Goal: Information Seeking & Learning: Learn about a topic

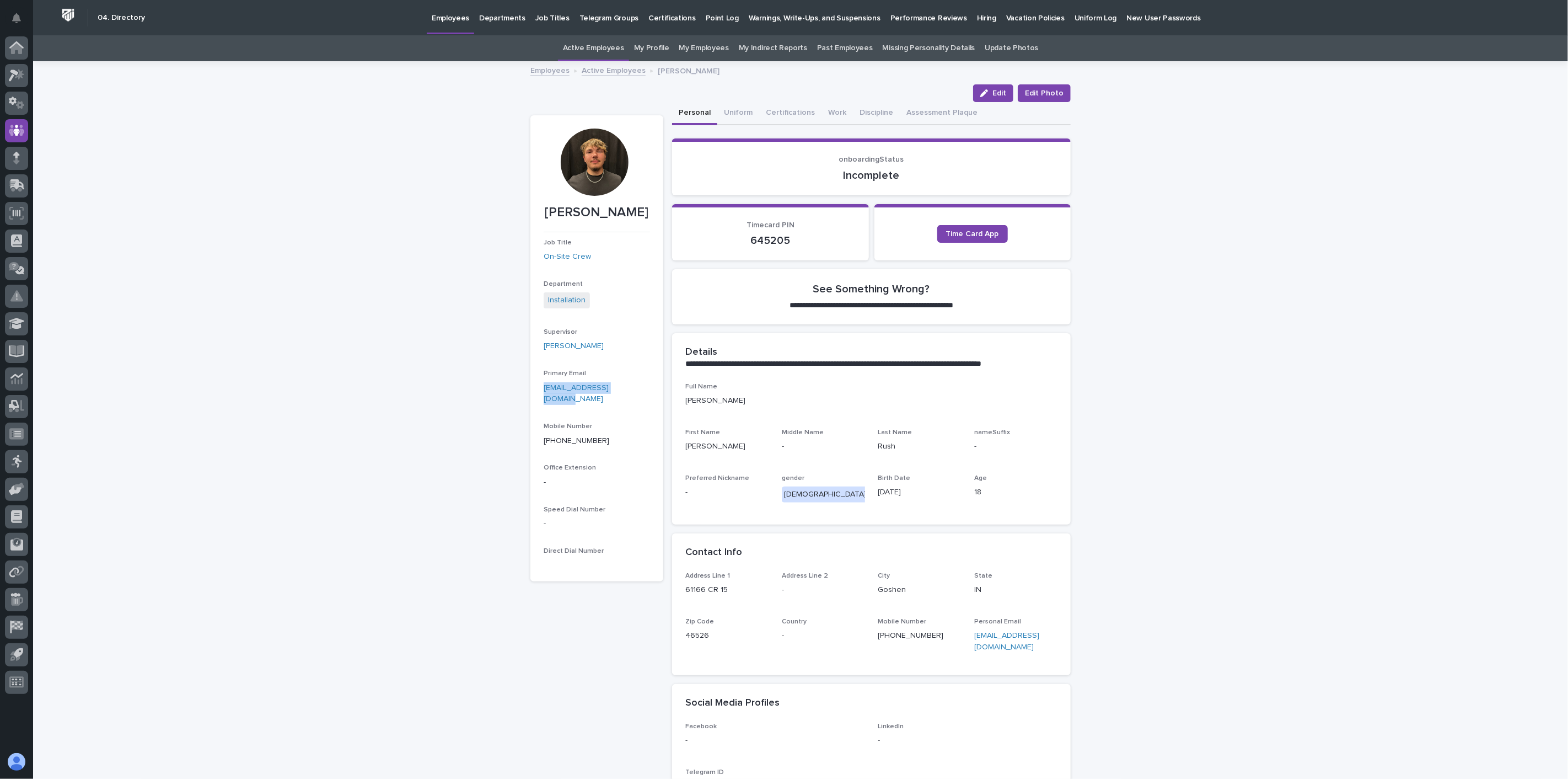
click at [611, 71] on link "Active Employees" at bounding box center [614, 70] width 64 height 13
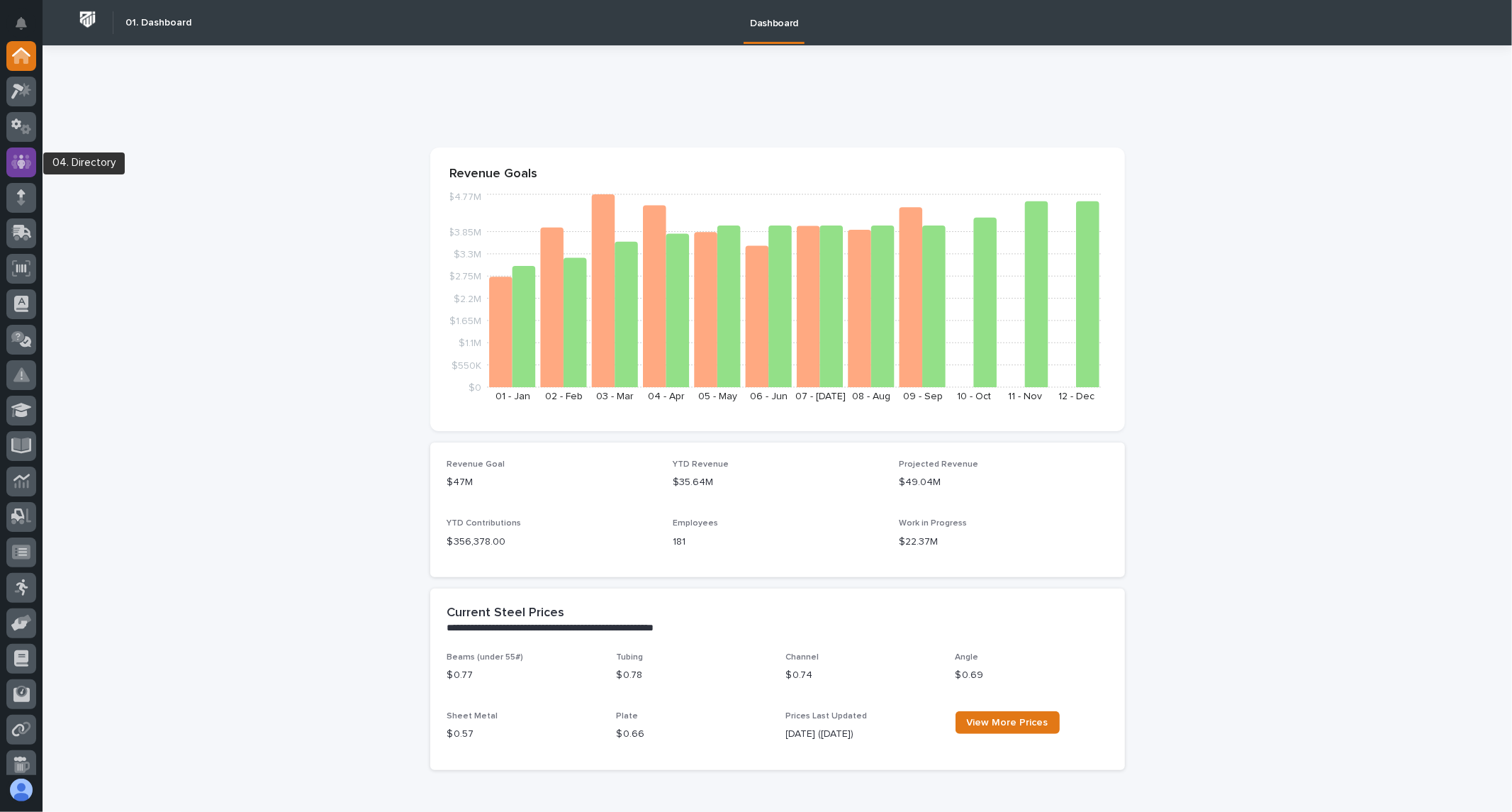
click at [22, 161] on icon at bounding box center [21, 161] width 8 height 14
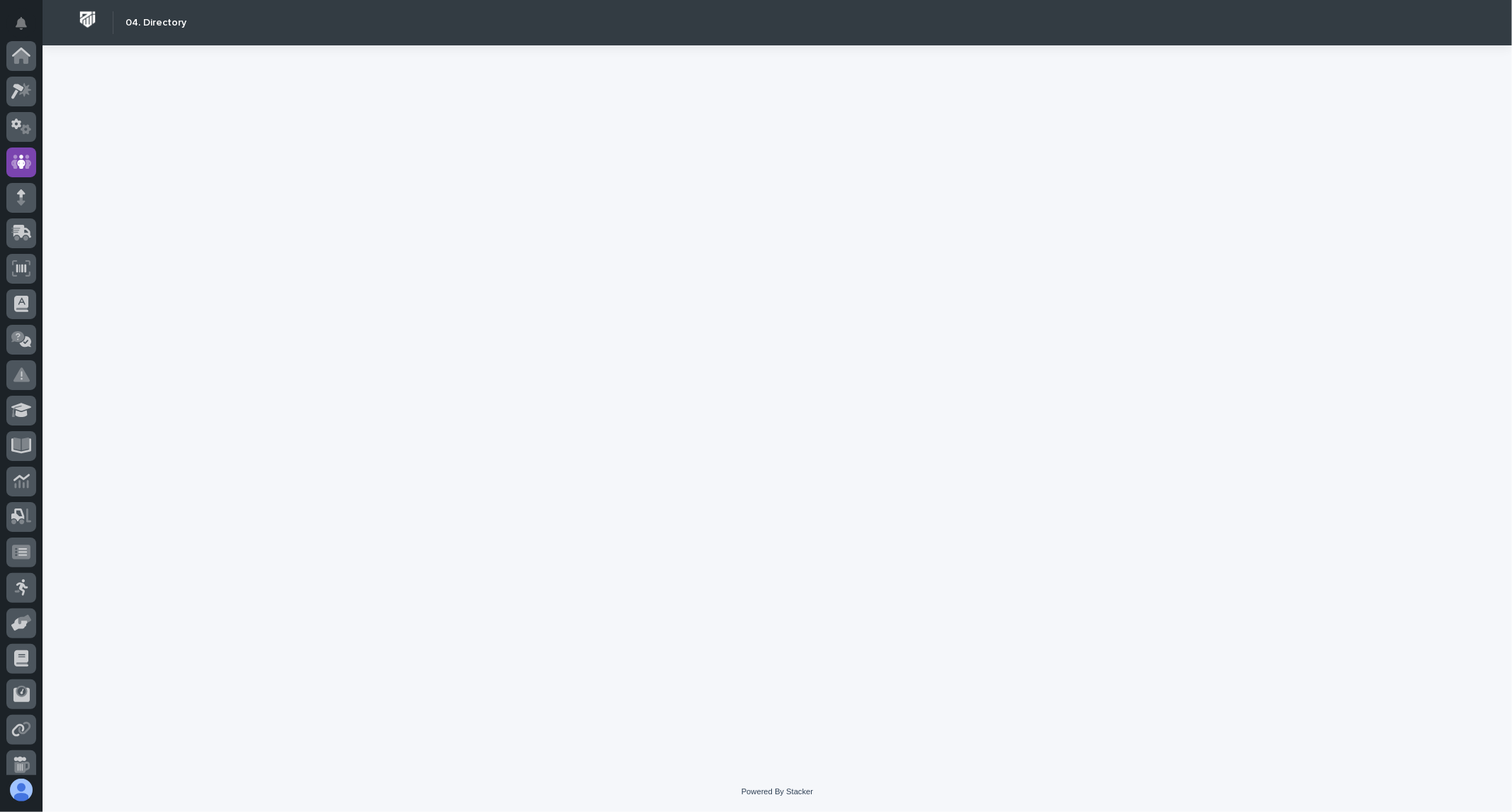
scroll to position [107, 0]
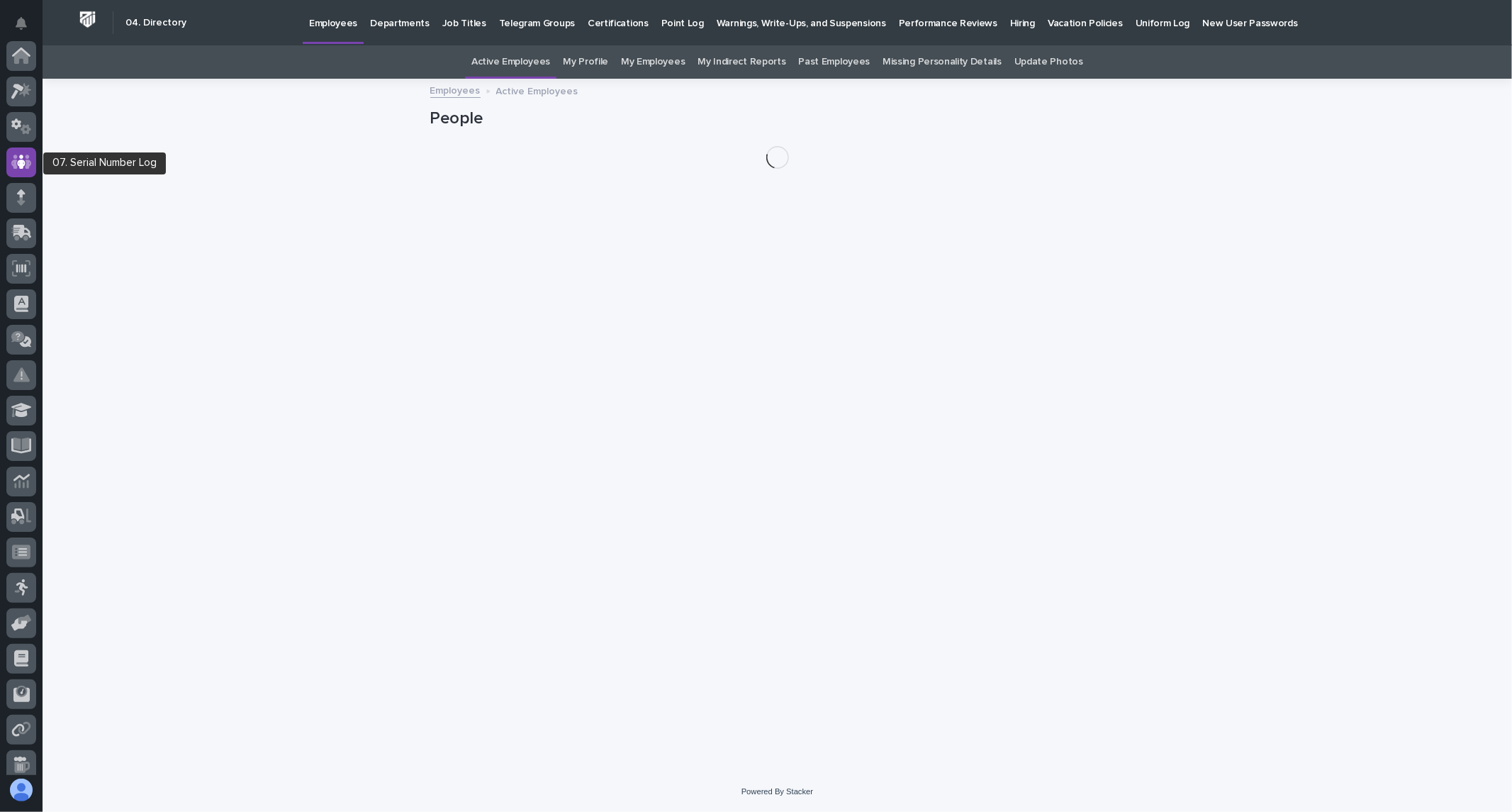
scroll to position [107, 0]
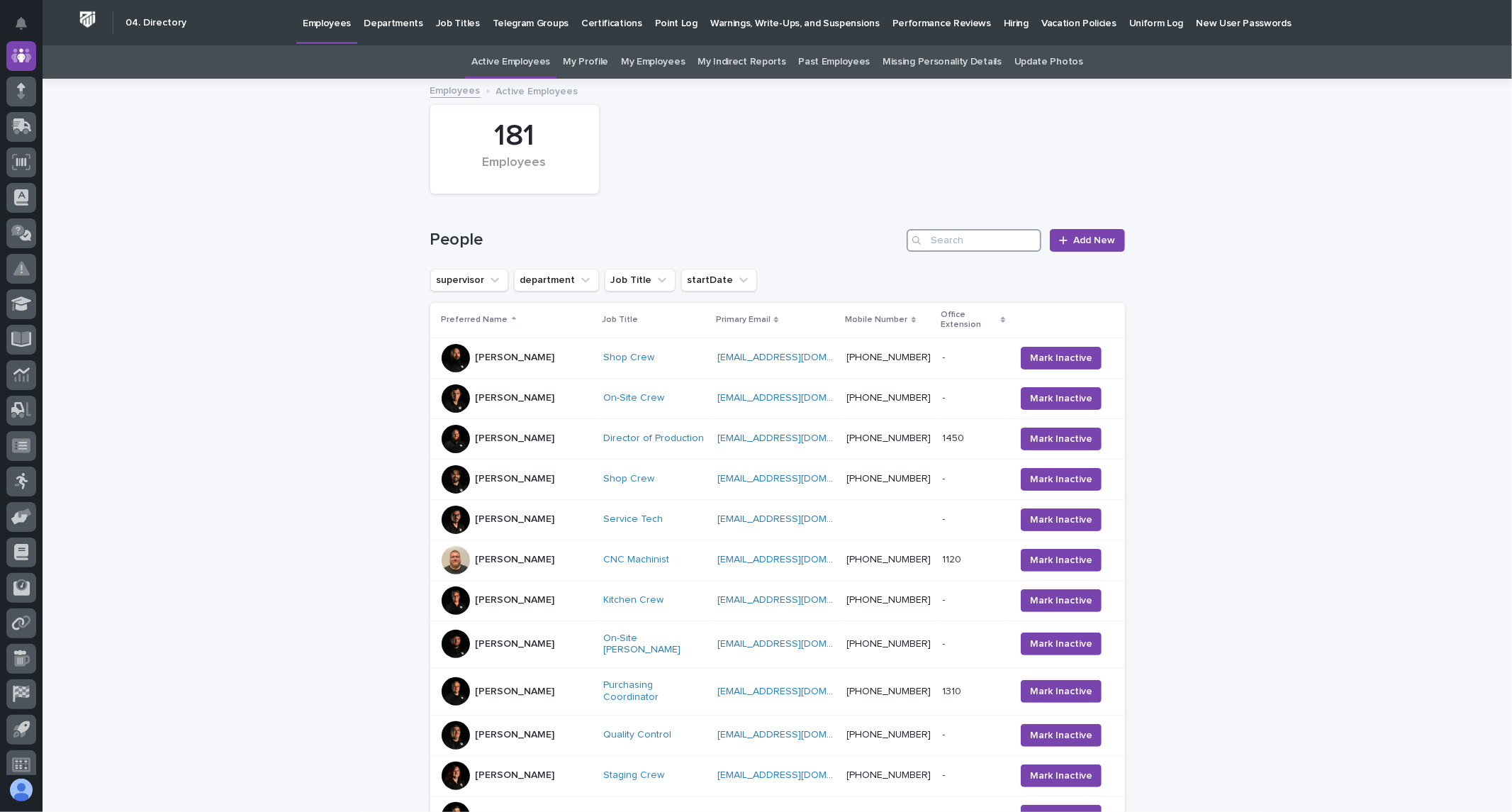
click at [955, 238] on input "Search" at bounding box center [974, 241] width 134 height 23
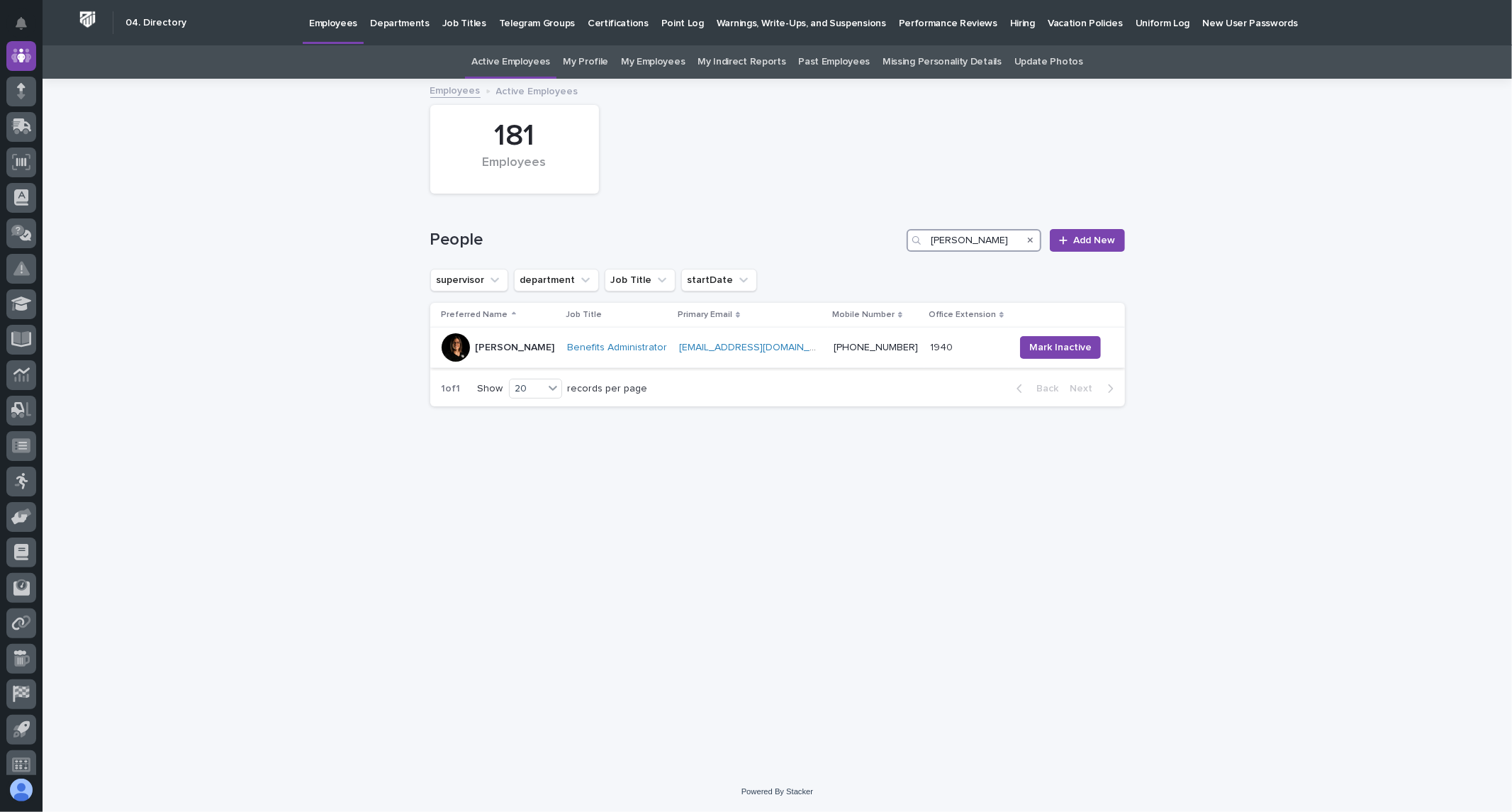
type input "reyes"
click at [597, 365] on td "Benefits Administrator" at bounding box center [617, 347] width 112 height 40
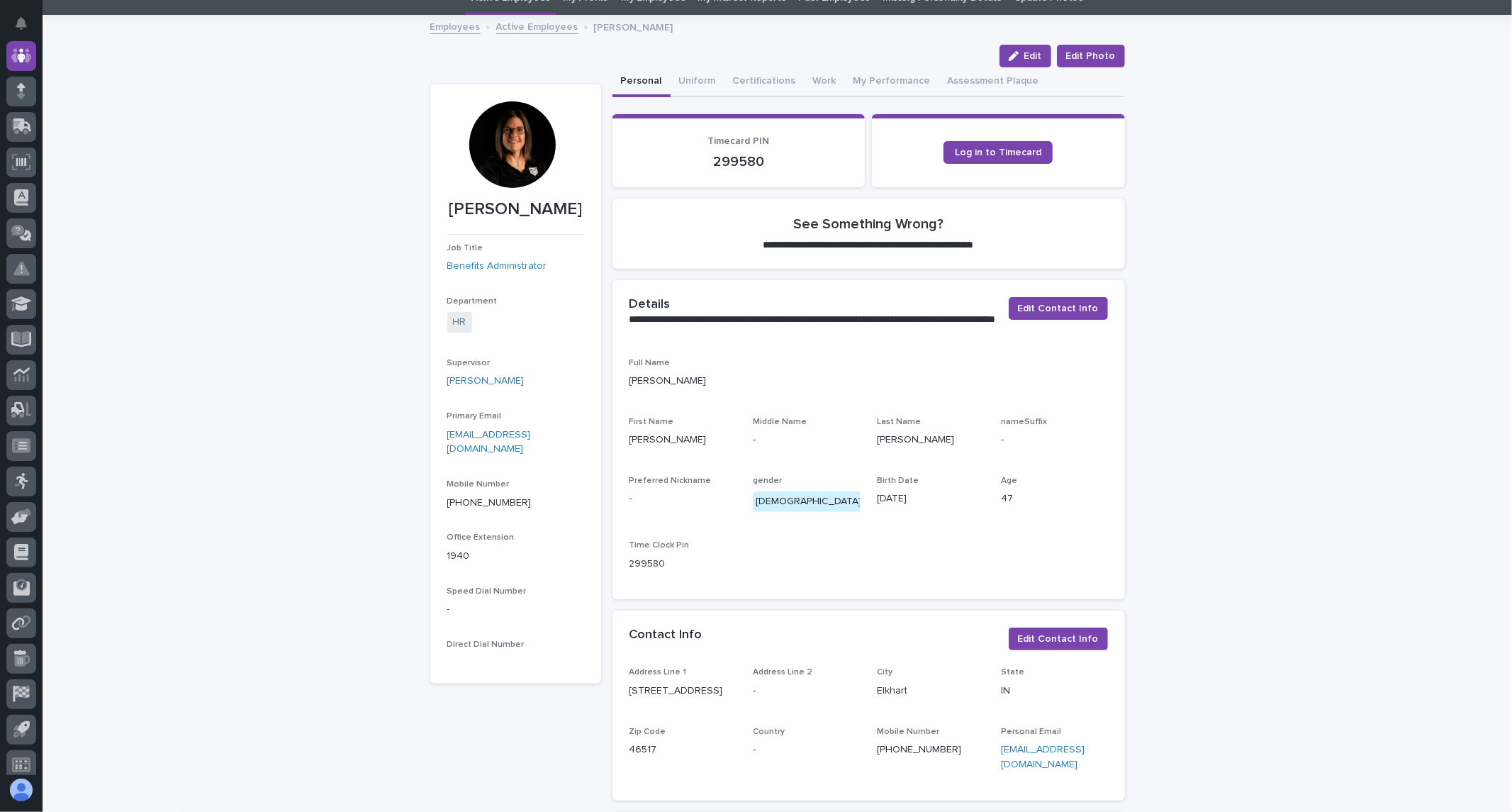
scroll to position [65, 0]
click at [22, 59] on icon at bounding box center [21, 55] width 8 height 14
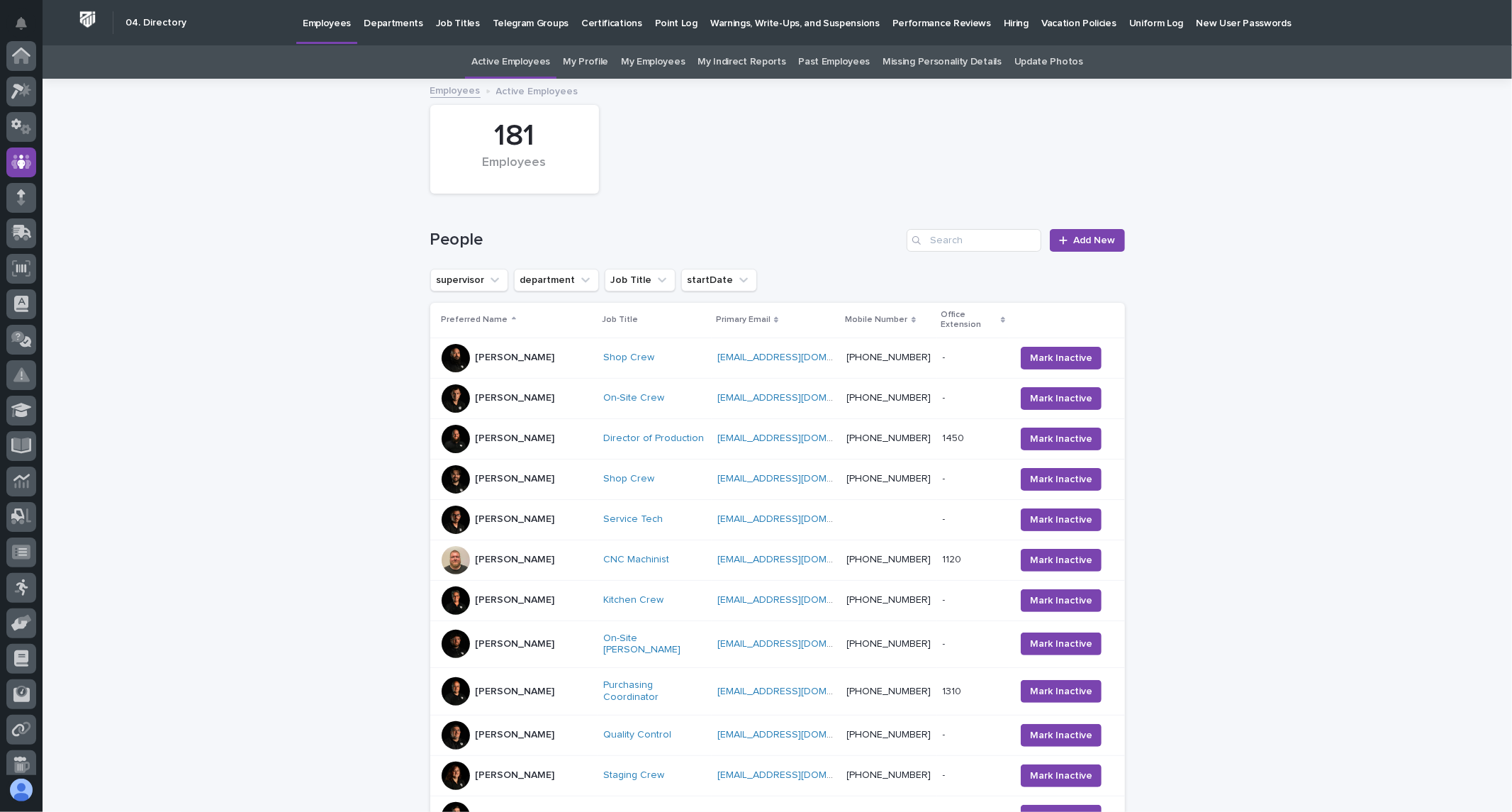
scroll to position [107, 0]
click at [96, 19] on img at bounding box center [88, 20] width 26 height 26
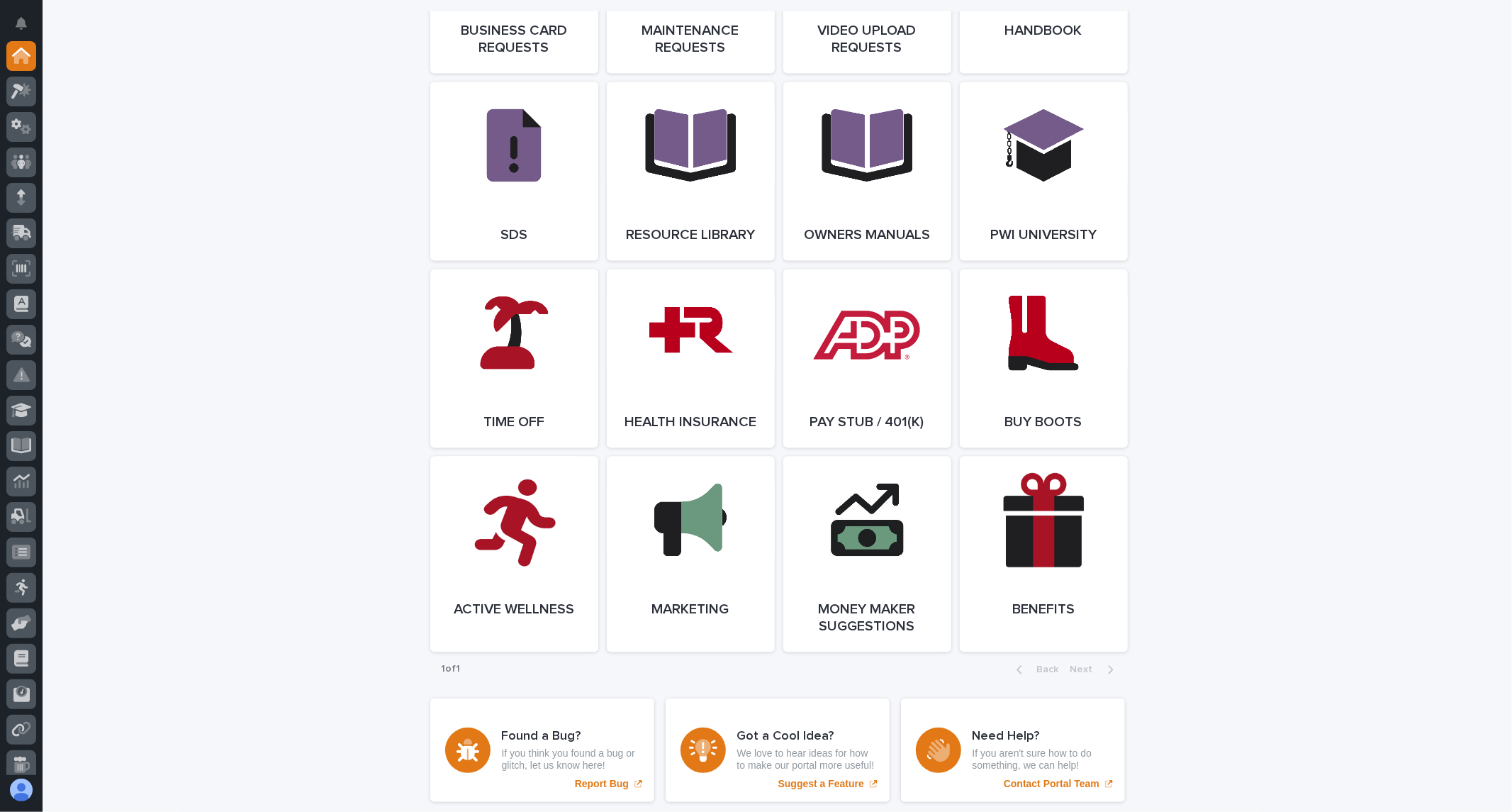
scroll to position [2395, 0]
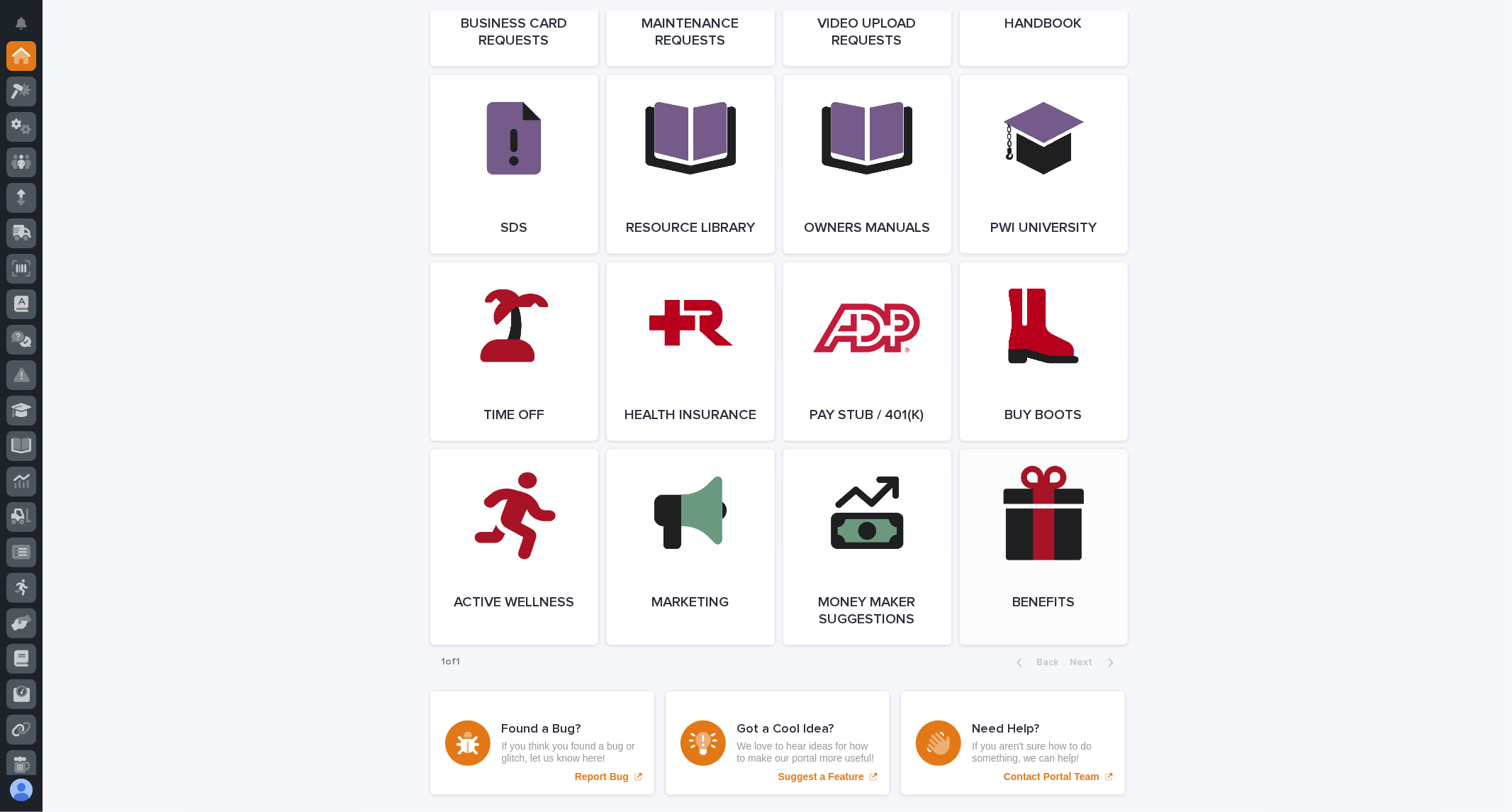
click at [1025, 565] on link "Open Link" at bounding box center [1043, 547] width 168 height 196
click at [1036, 551] on link "Open Link" at bounding box center [1043, 547] width 168 height 196
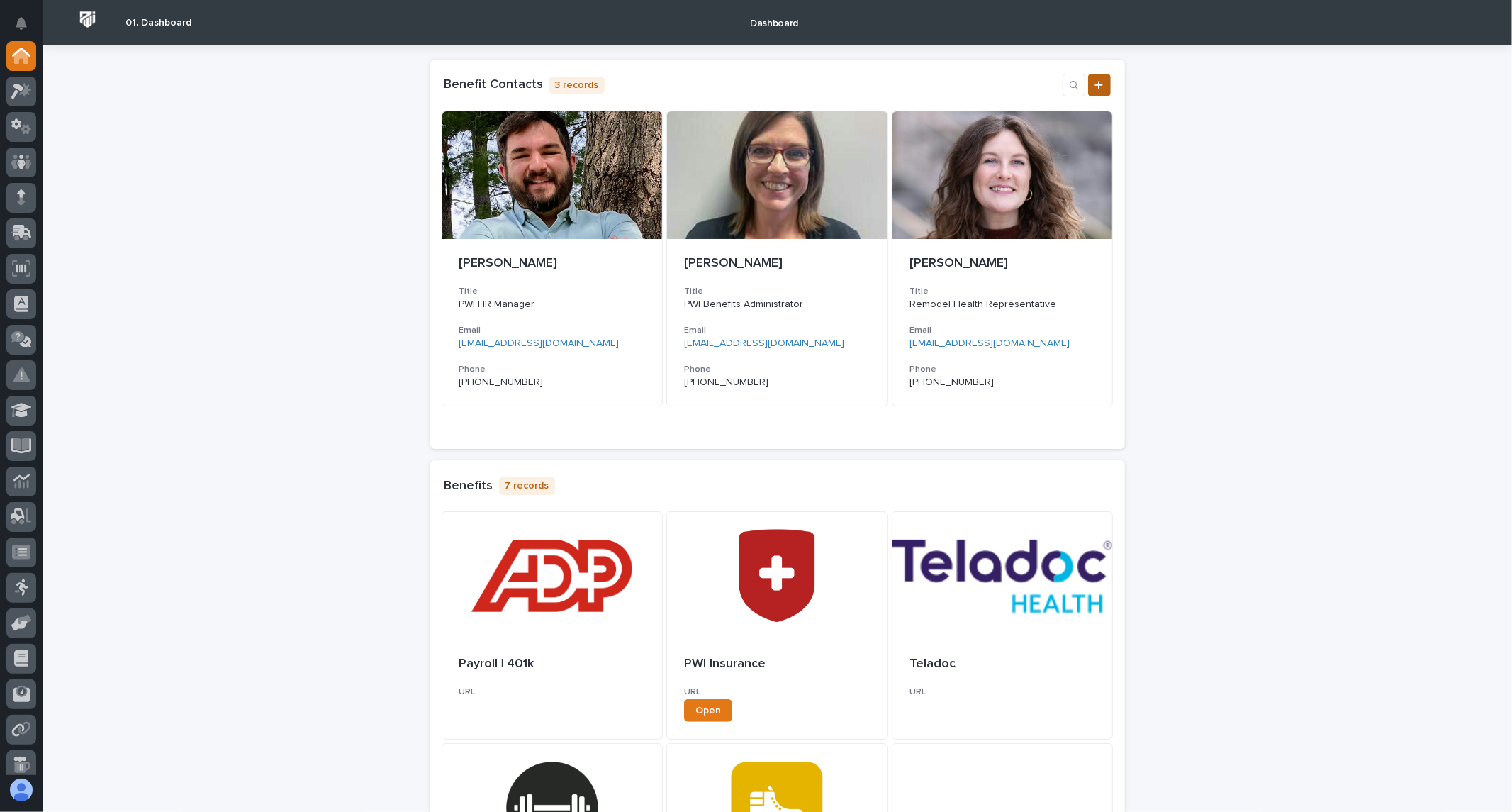
click at [1094, 81] on icon "Add new record" at bounding box center [1098, 85] width 8 height 10
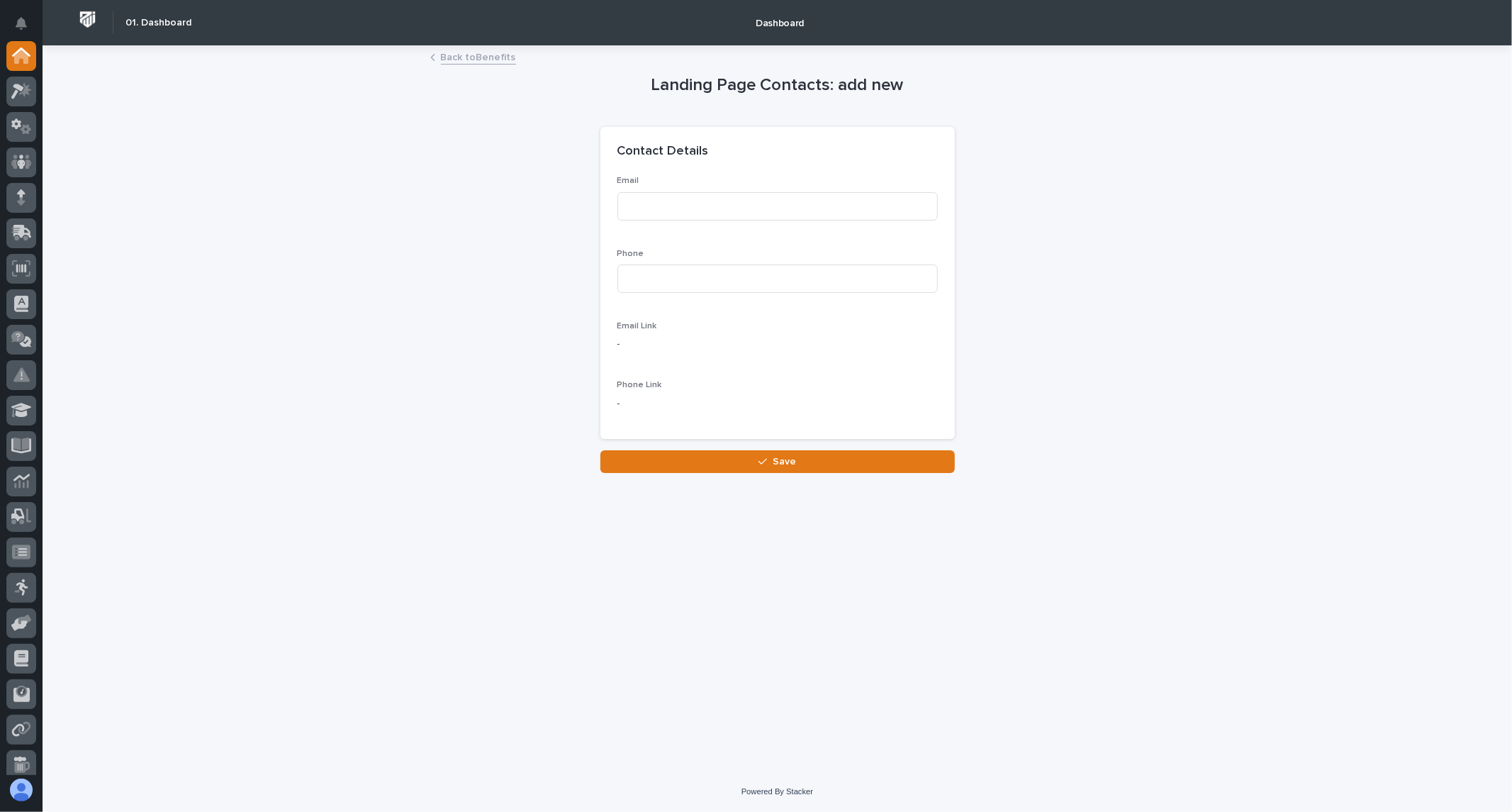
click at [464, 60] on link "Back to Benefits" at bounding box center [478, 57] width 75 height 16
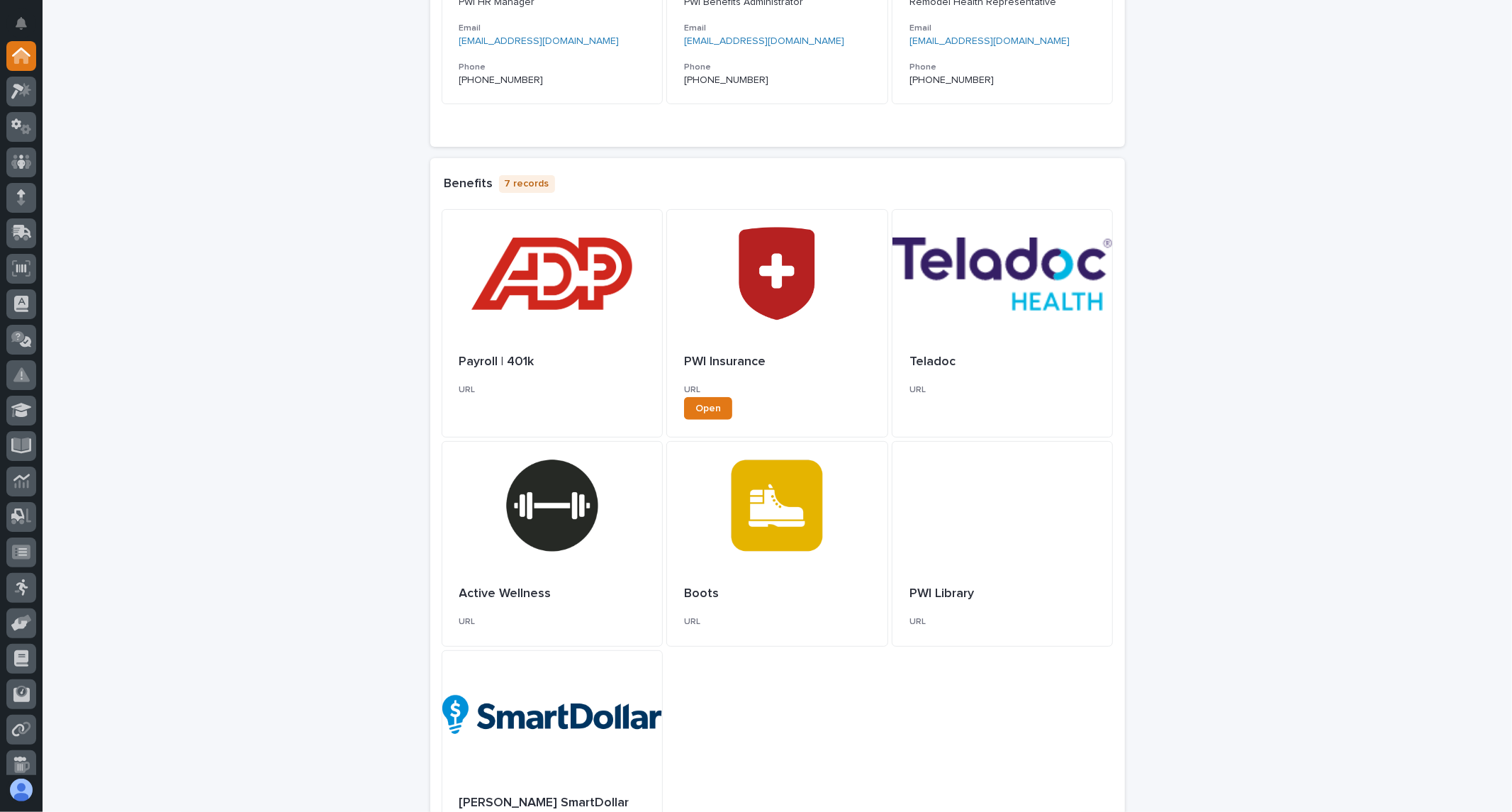
scroll to position [307, 0]
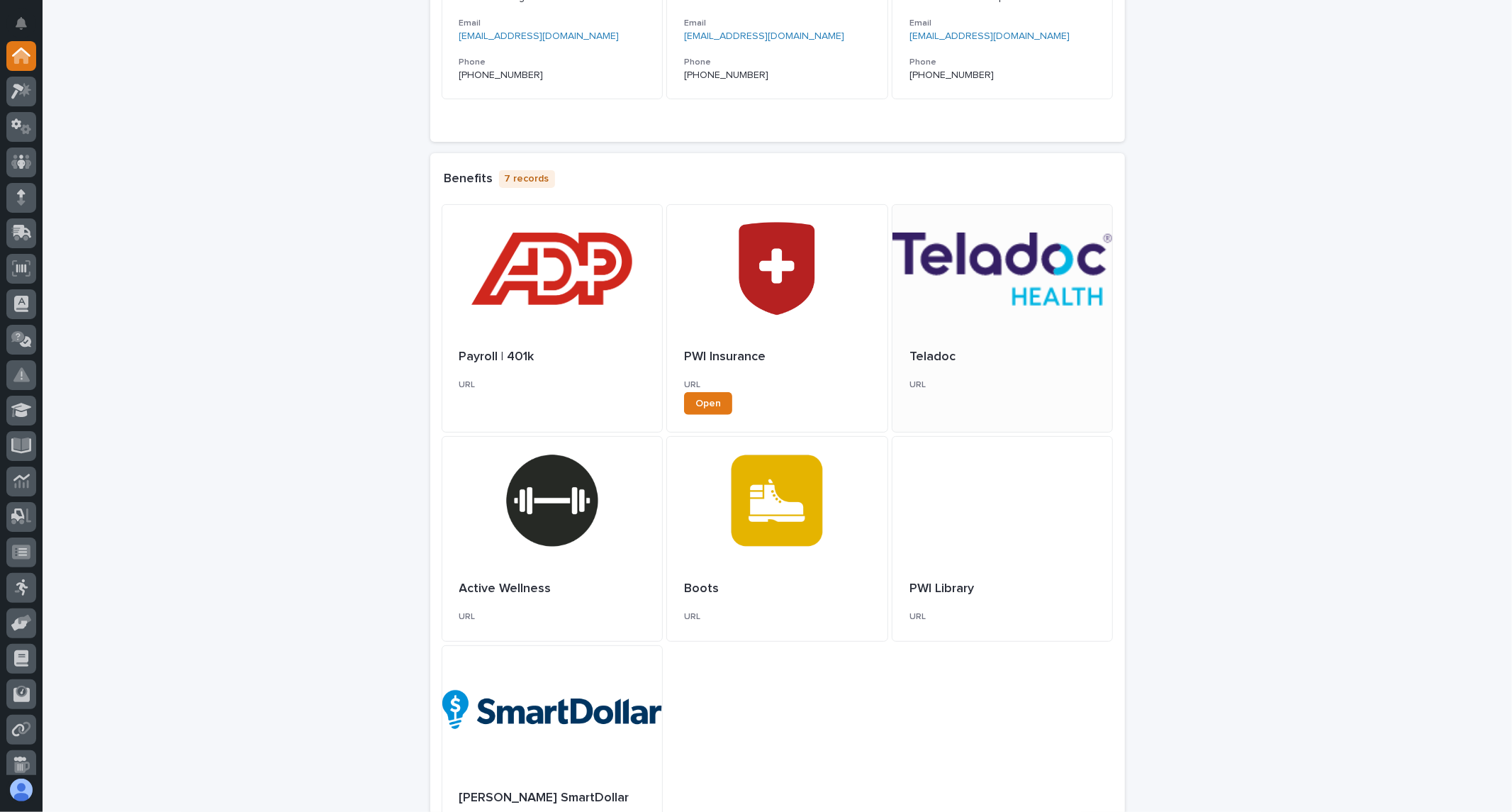
click at [975, 262] on div at bounding box center [1003, 269] width 220 height 128
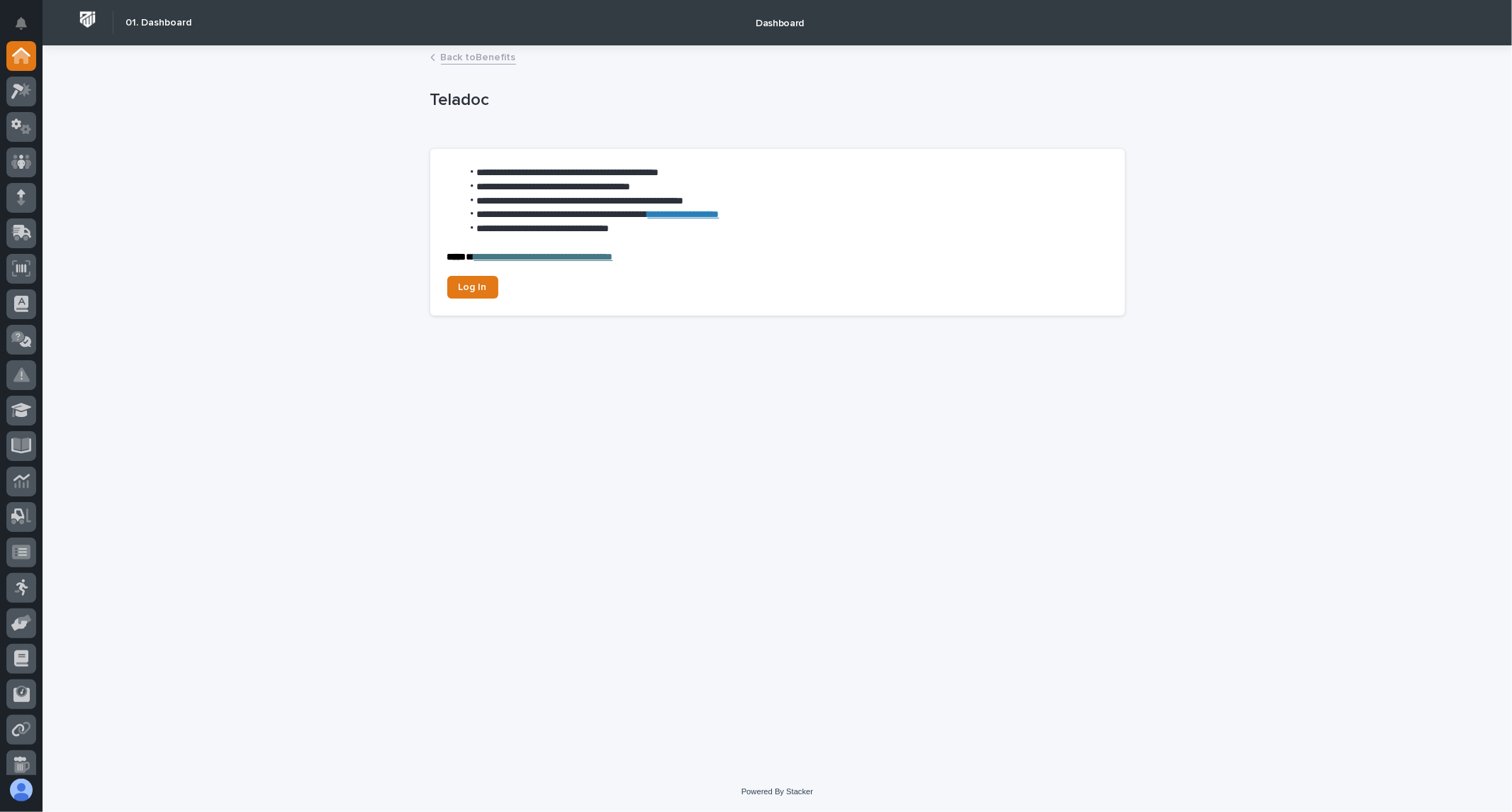
click at [480, 57] on link "Back to Benefits" at bounding box center [478, 57] width 75 height 16
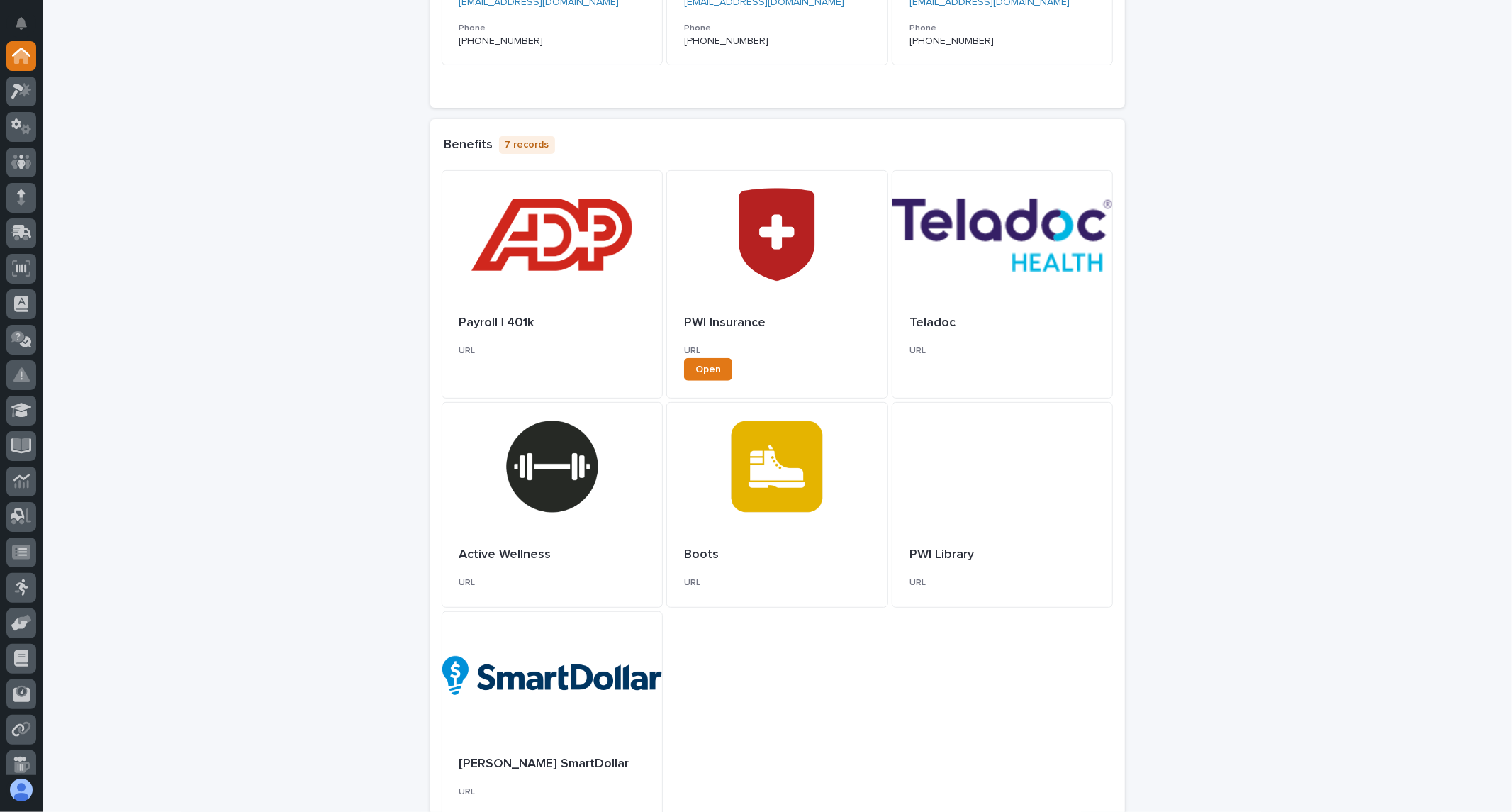
scroll to position [419, 0]
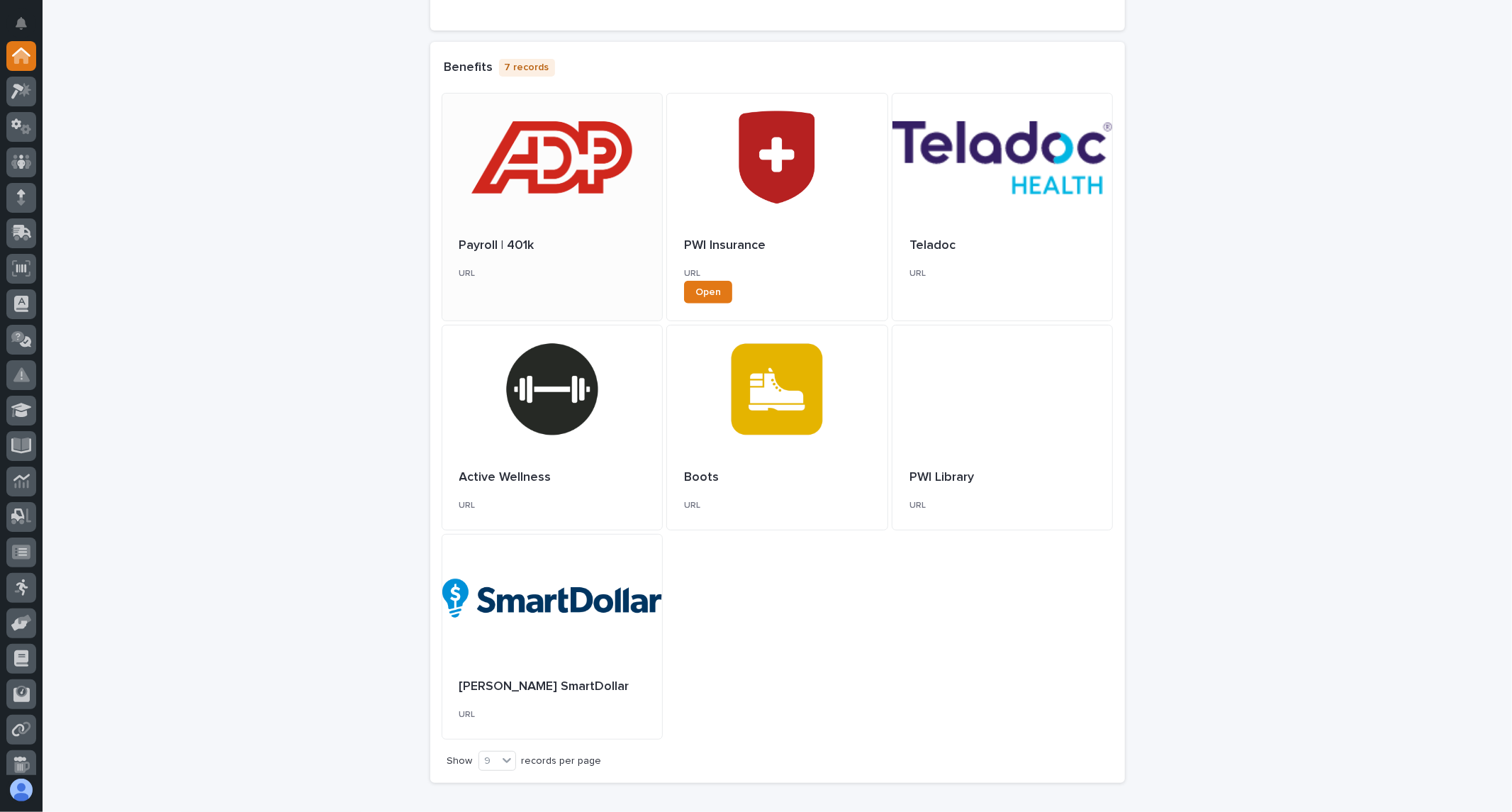
click at [545, 155] on div at bounding box center [552, 157] width 220 height 128
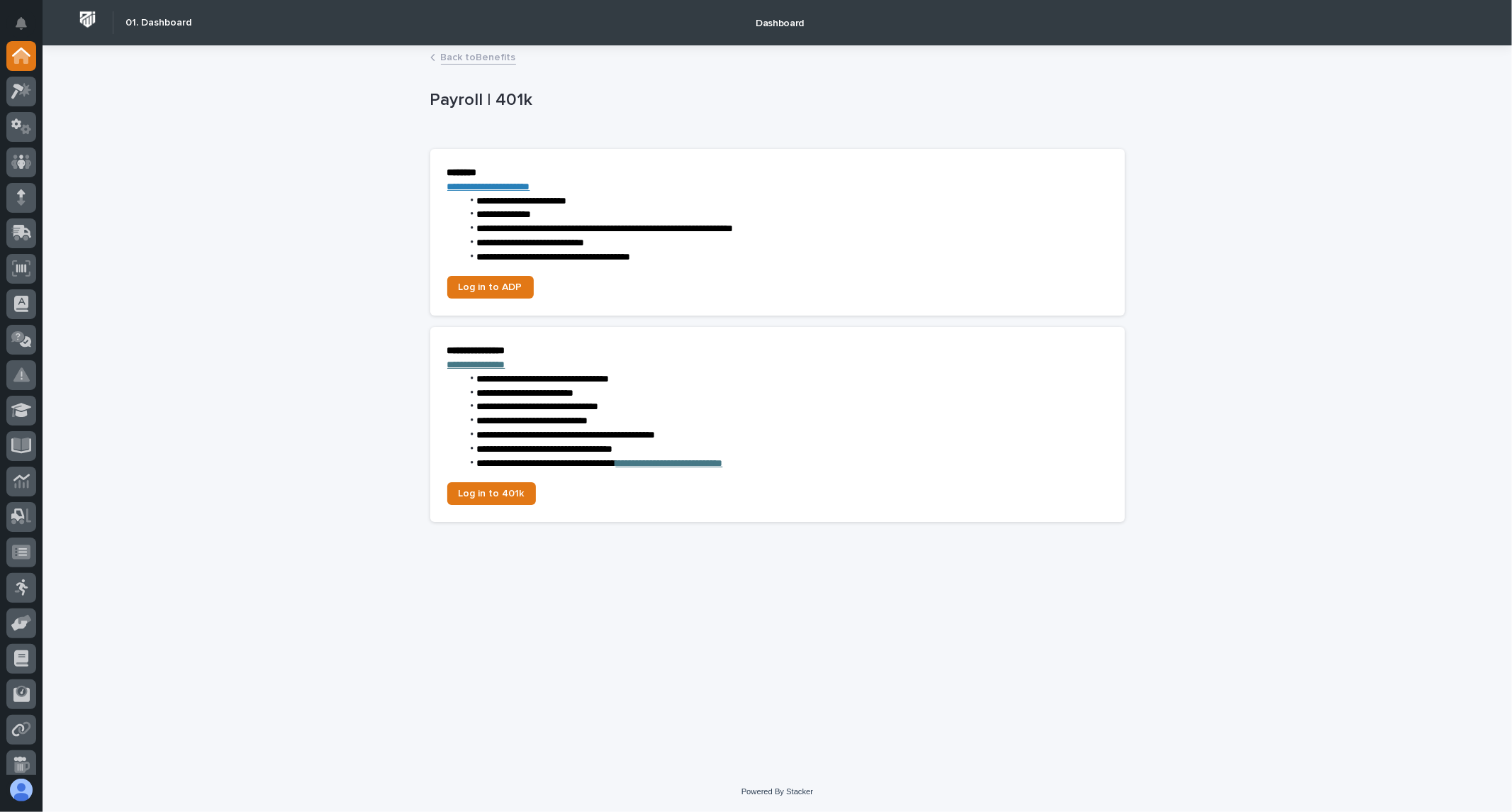
click at [470, 58] on link "Back to Benefits" at bounding box center [478, 57] width 75 height 16
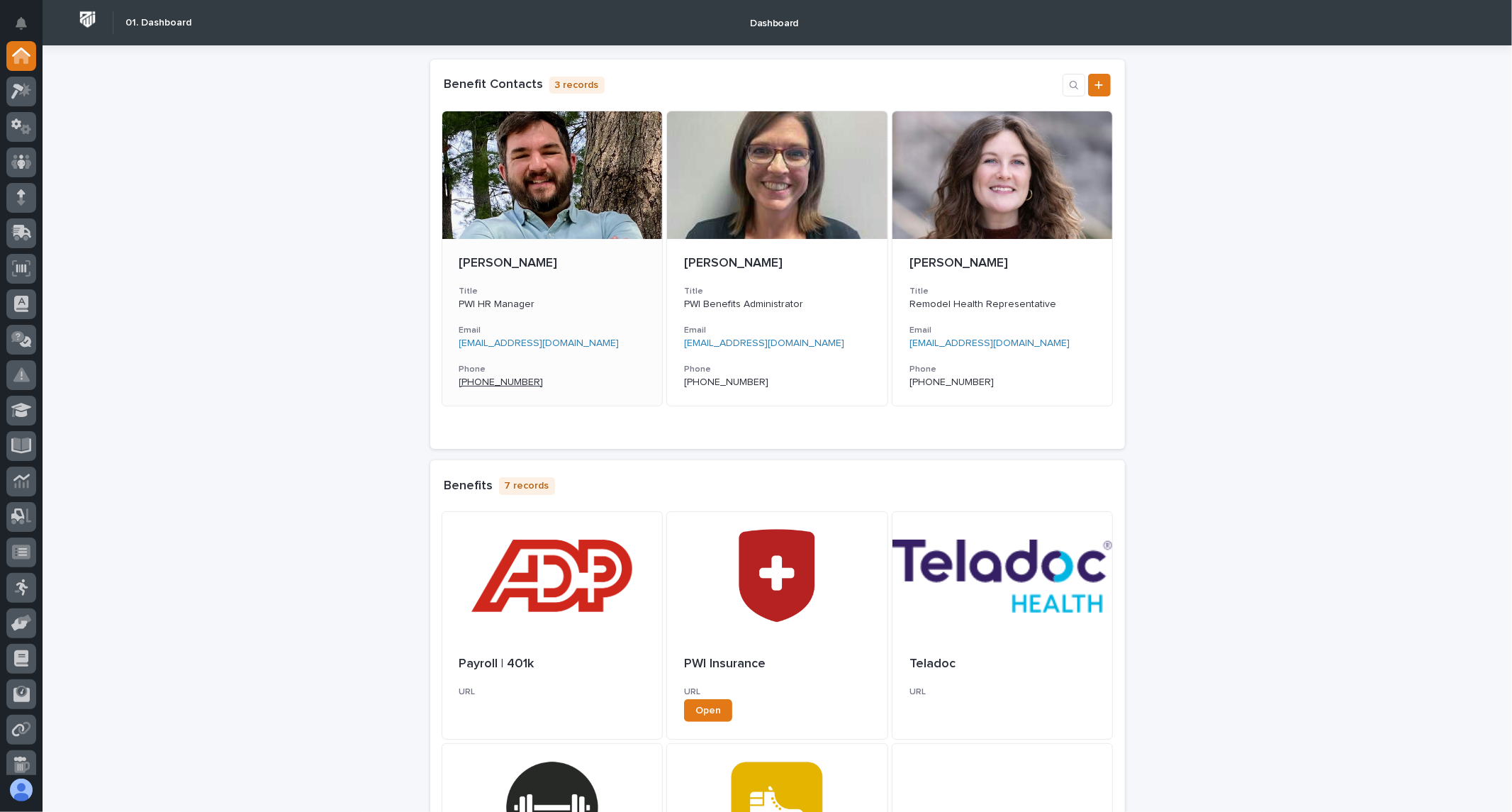
click at [507, 383] on link "(574) 221-0457" at bounding box center [501, 382] width 84 height 10
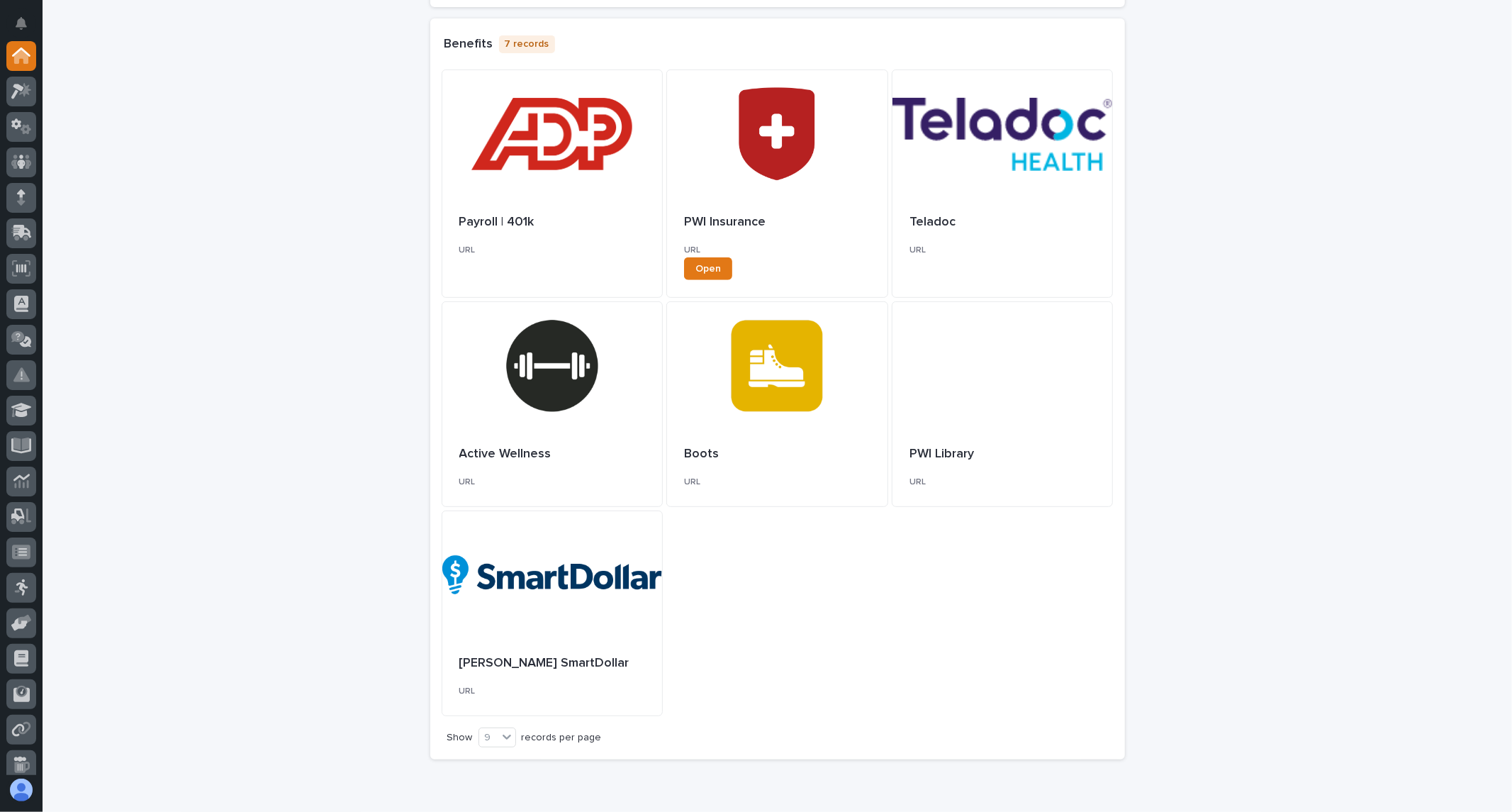
scroll to position [511, 0]
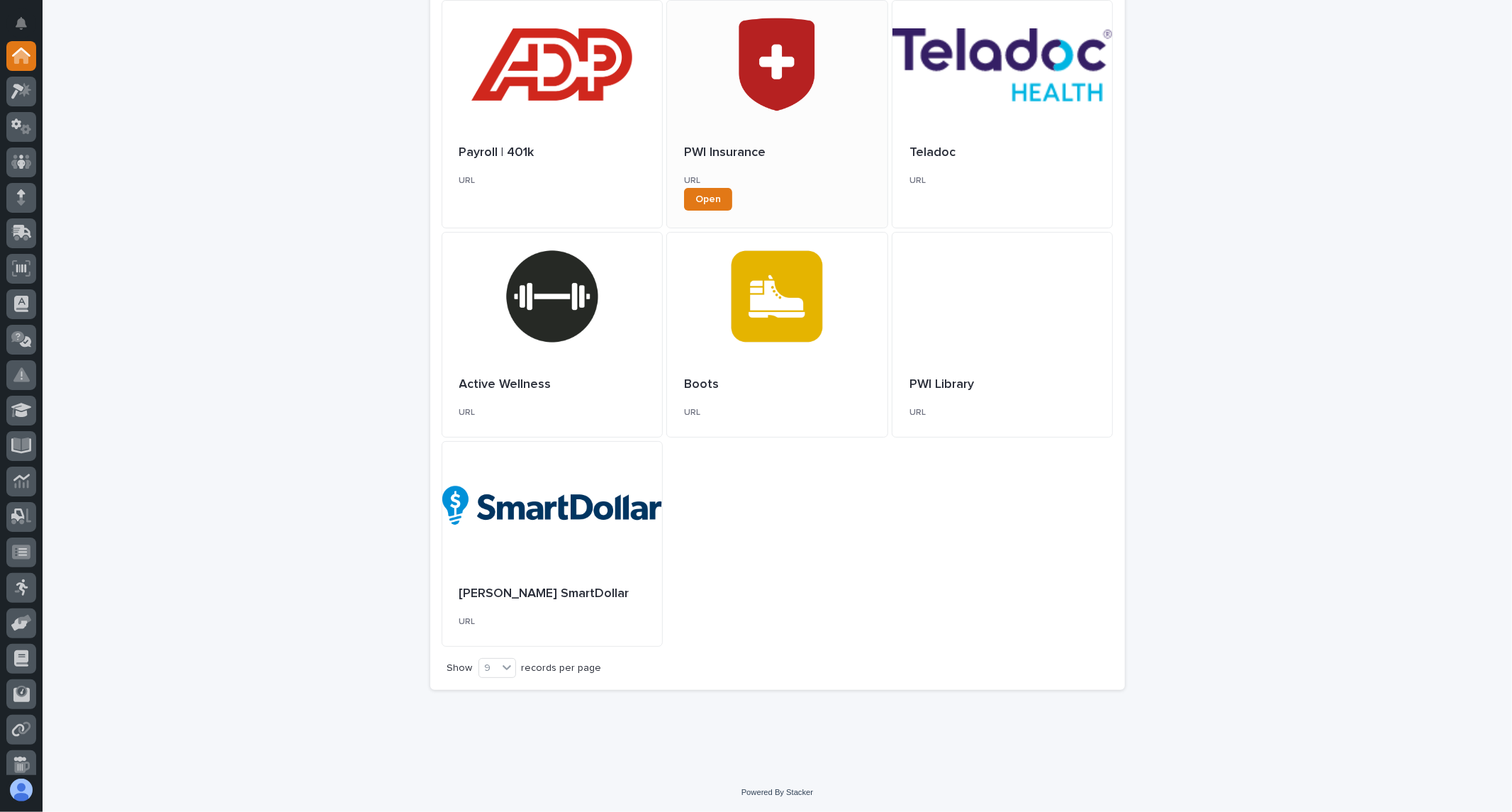
click at [767, 76] on div at bounding box center [776, 65] width 220 height 128
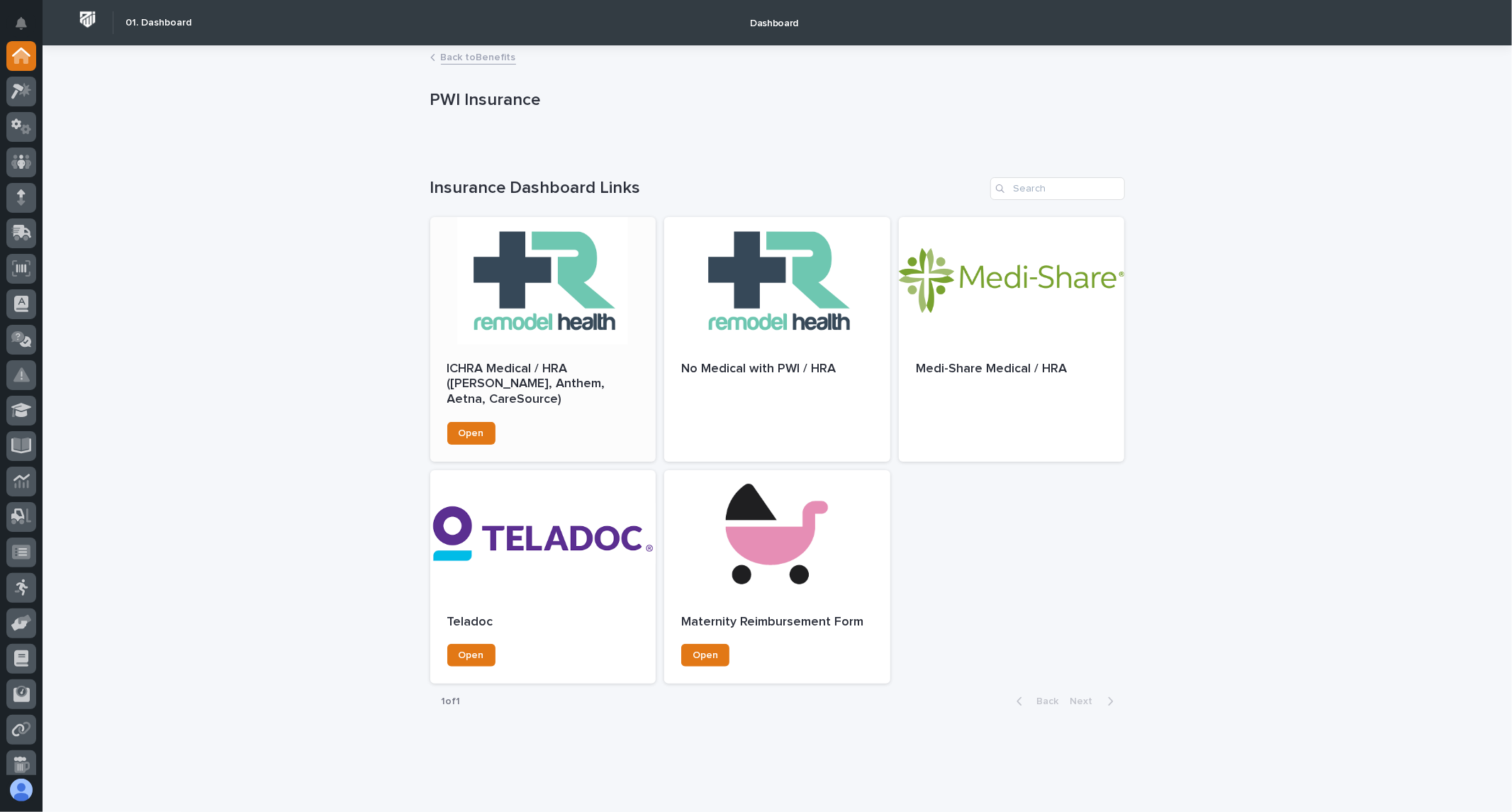
click at [560, 292] on div at bounding box center [543, 281] width 226 height 128
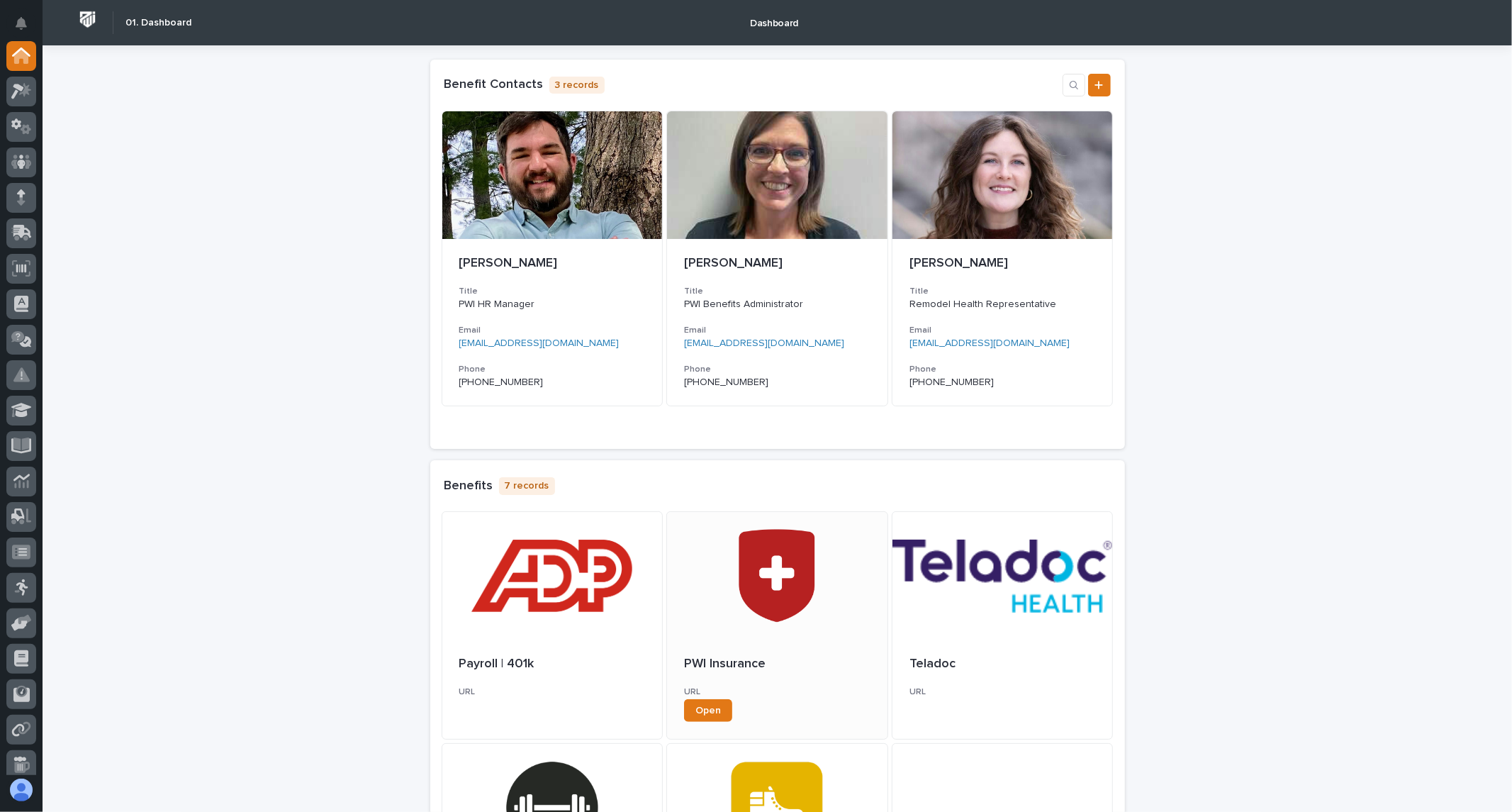
click at [746, 572] on div at bounding box center [776, 576] width 220 height 128
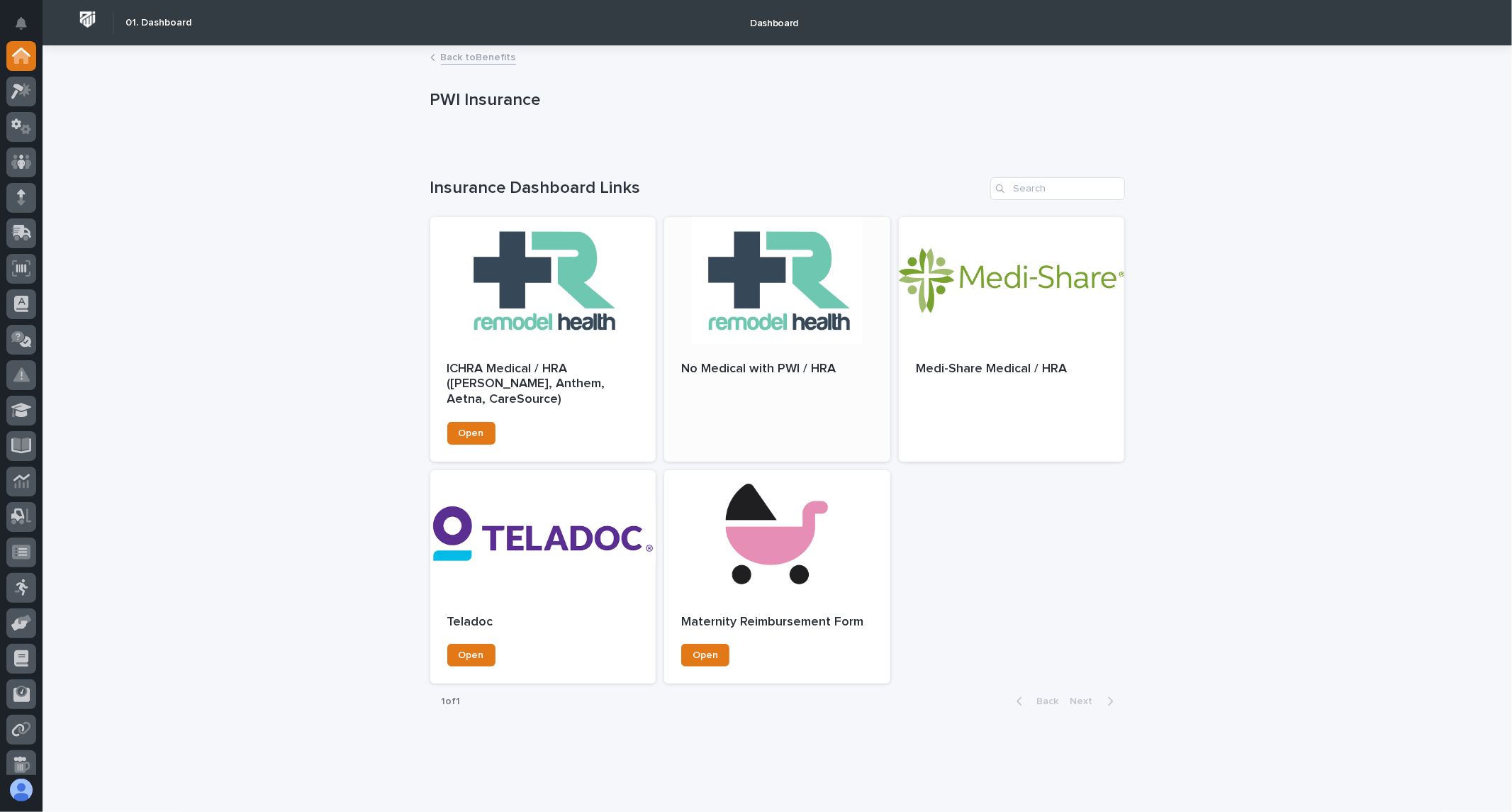
click at [750, 333] on div at bounding box center [777, 281] width 226 height 128
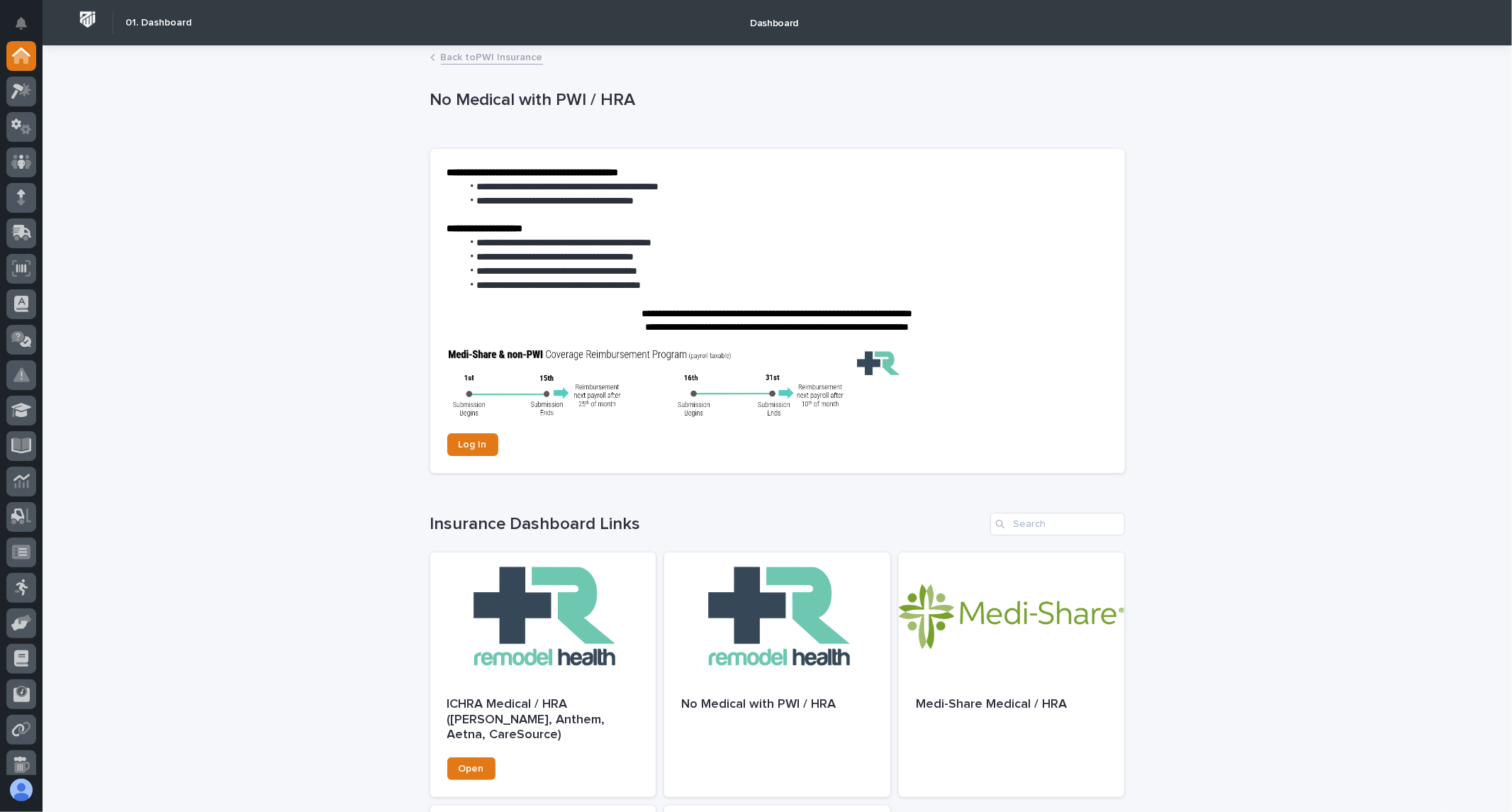
click at [461, 54] on link "Back to PWI Insurance" at bounding box center [491, 57] width 102 height 16
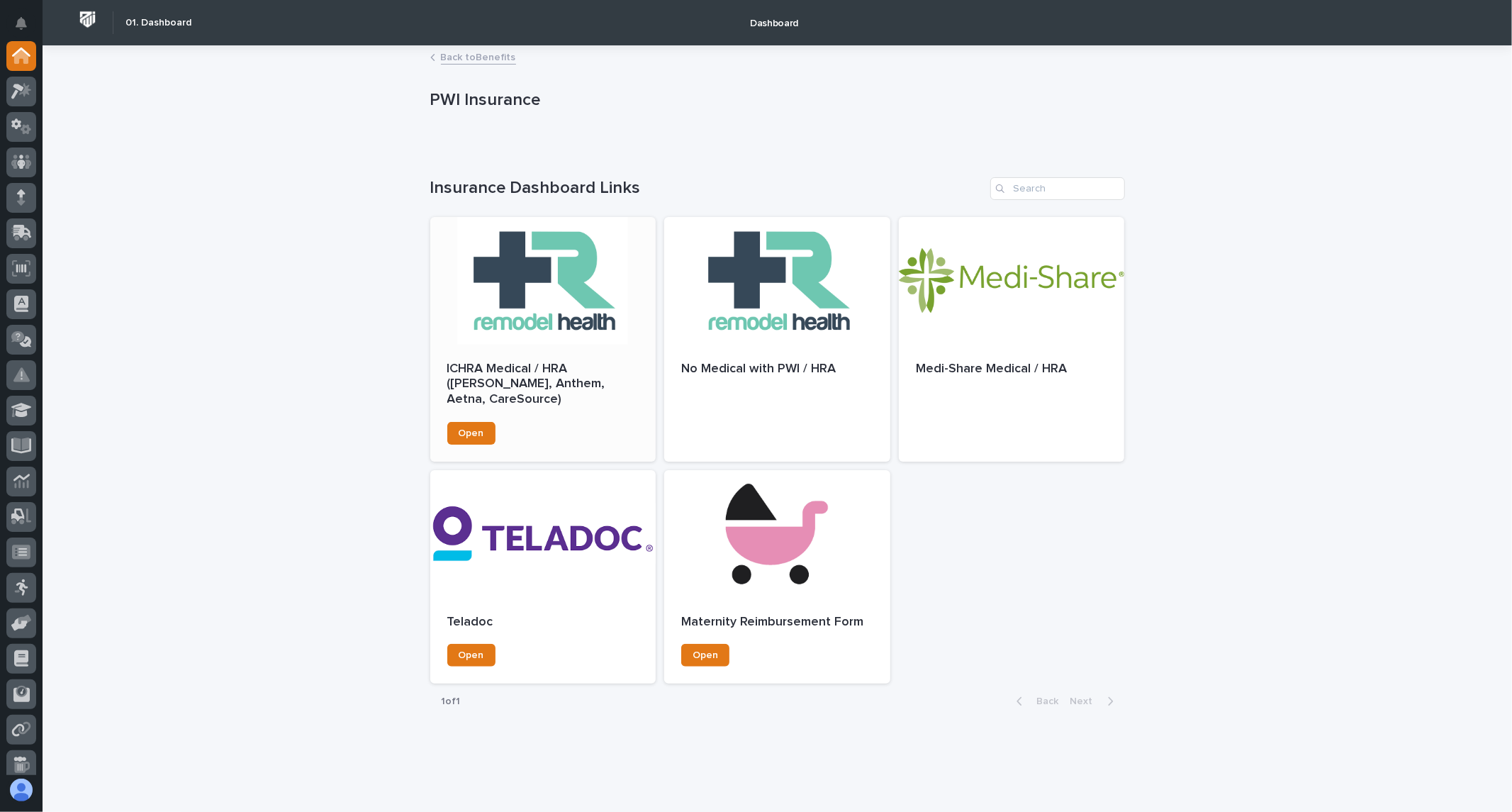
click at [550, 319] on div at bounding box center [543, 281] width 226 height 128
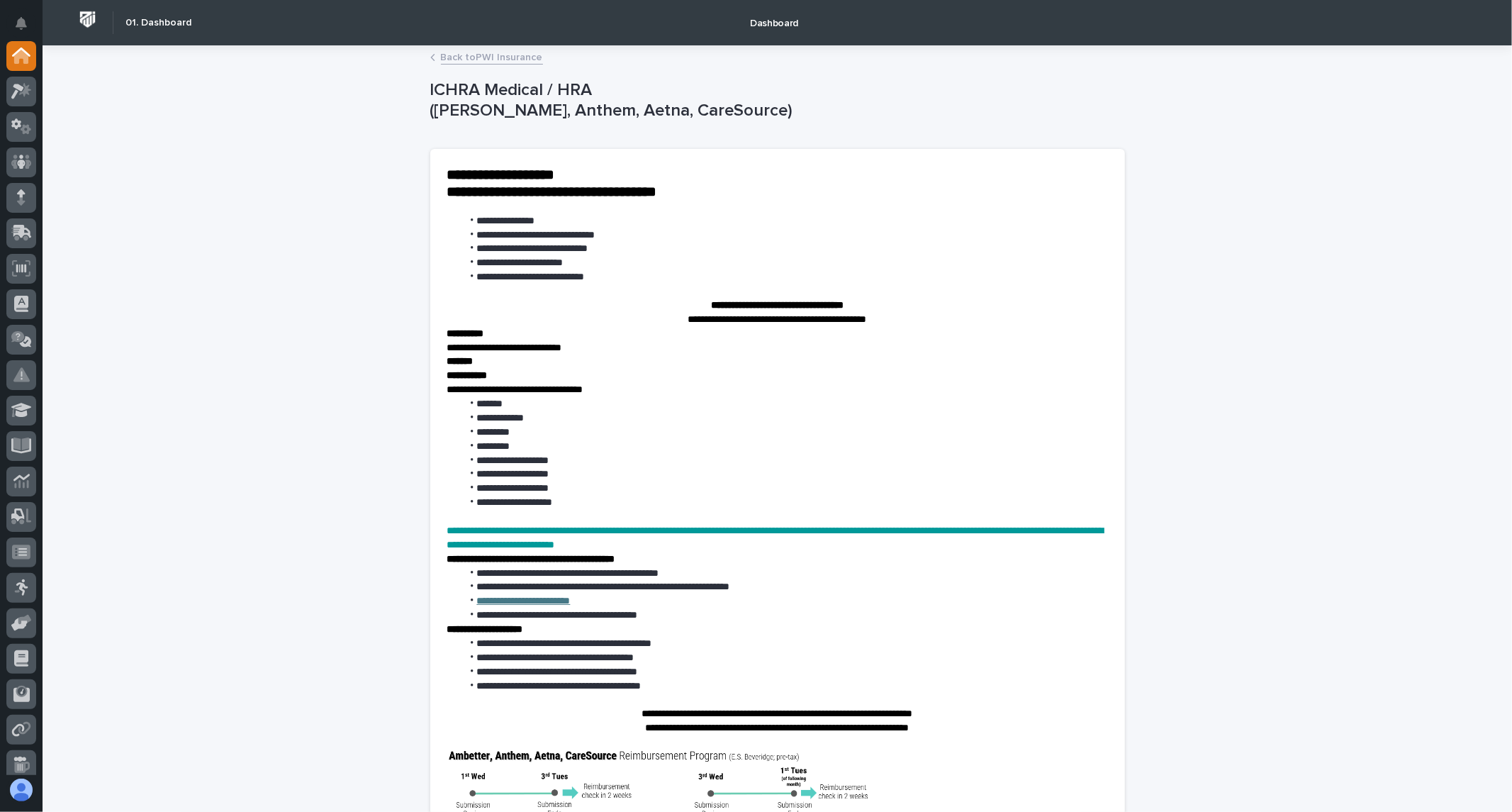
click at [498, 56] on link "Back to PWI Insurance" at bounding box center [491, 57] width 102 height 16
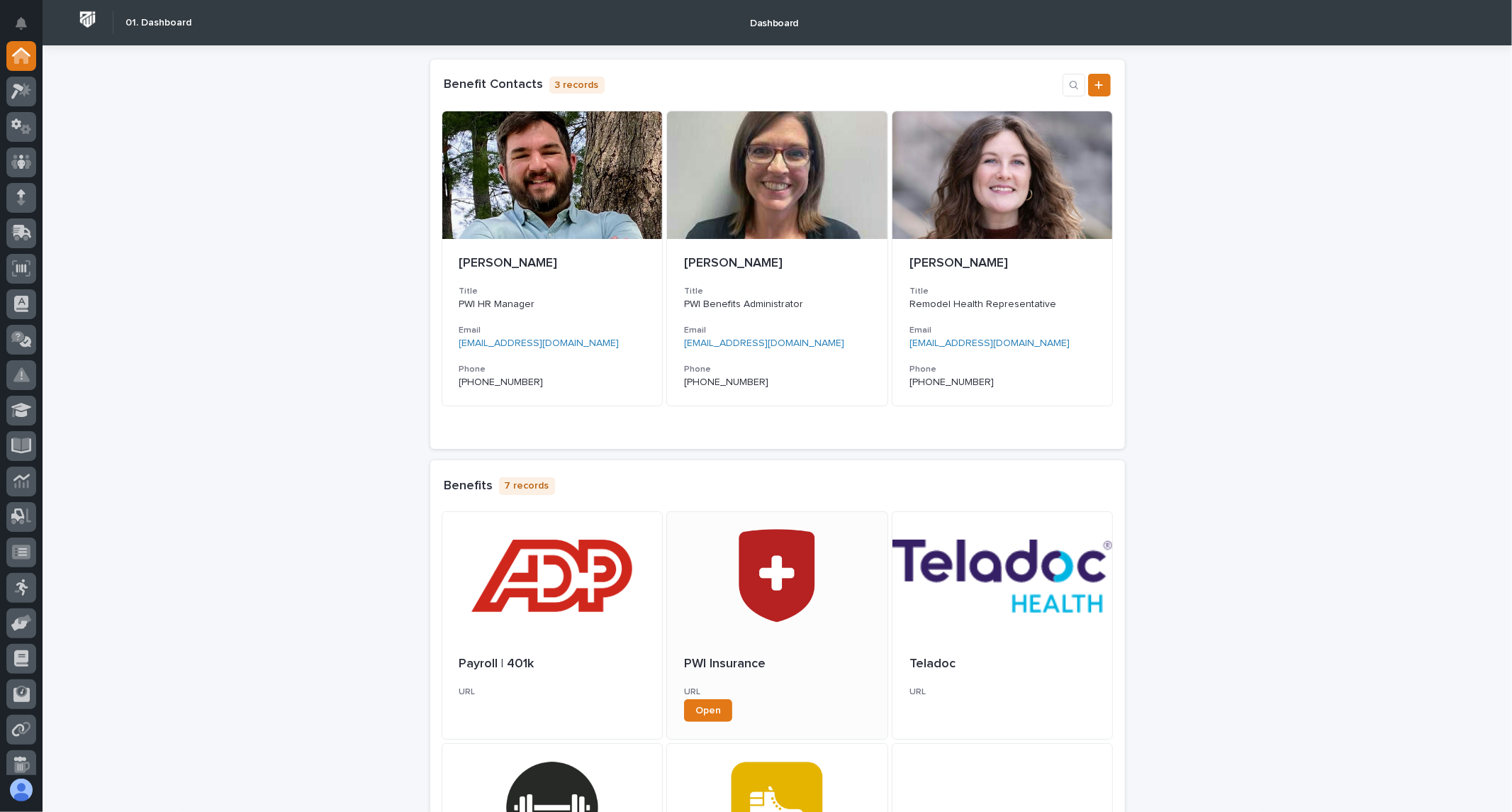
click at [762, 580] on div at bounding box center [776, 576] width 220 height 128
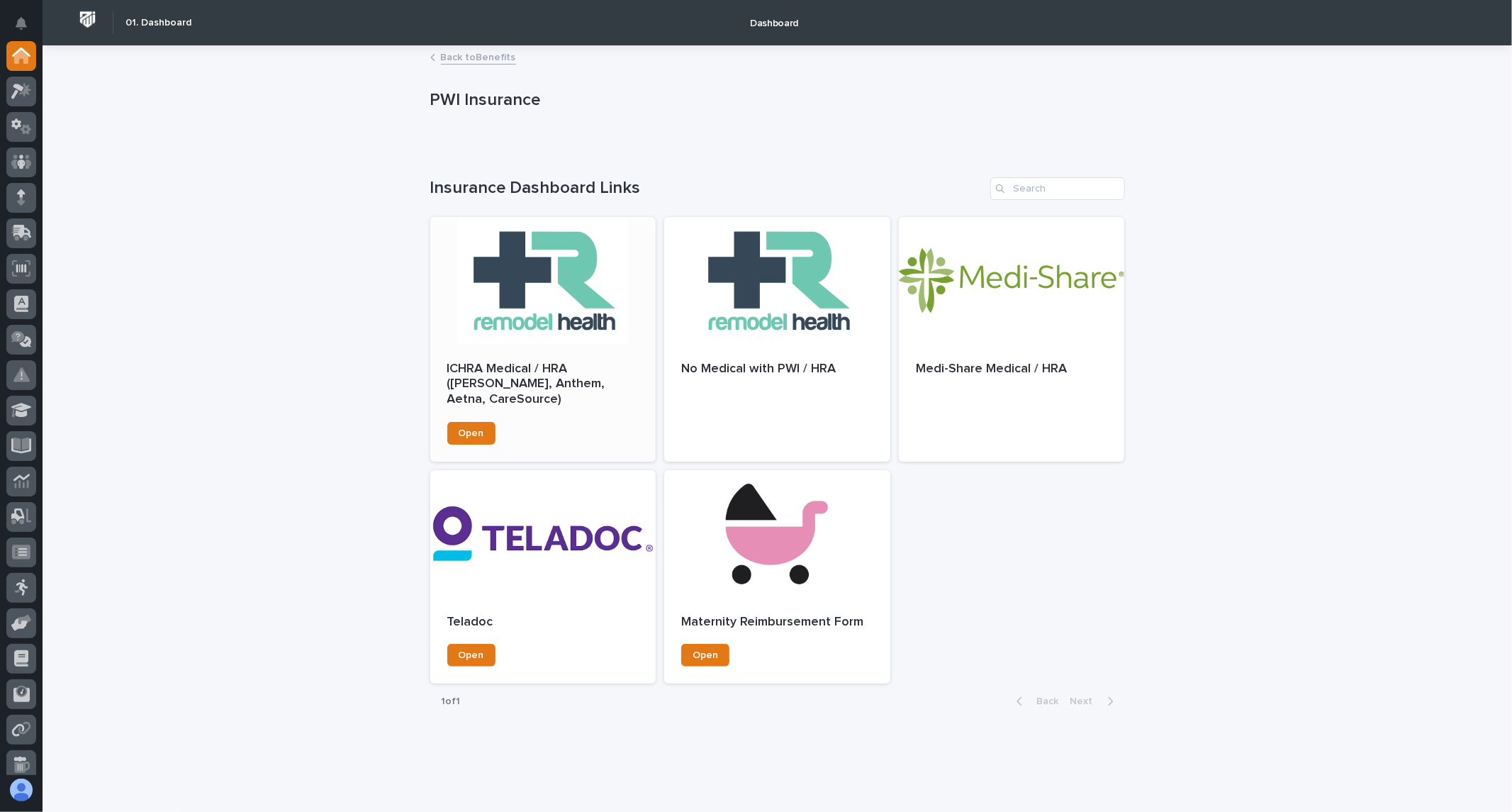
click at [530, 343] on div at bounding box center [543, 281] width 226 height 128
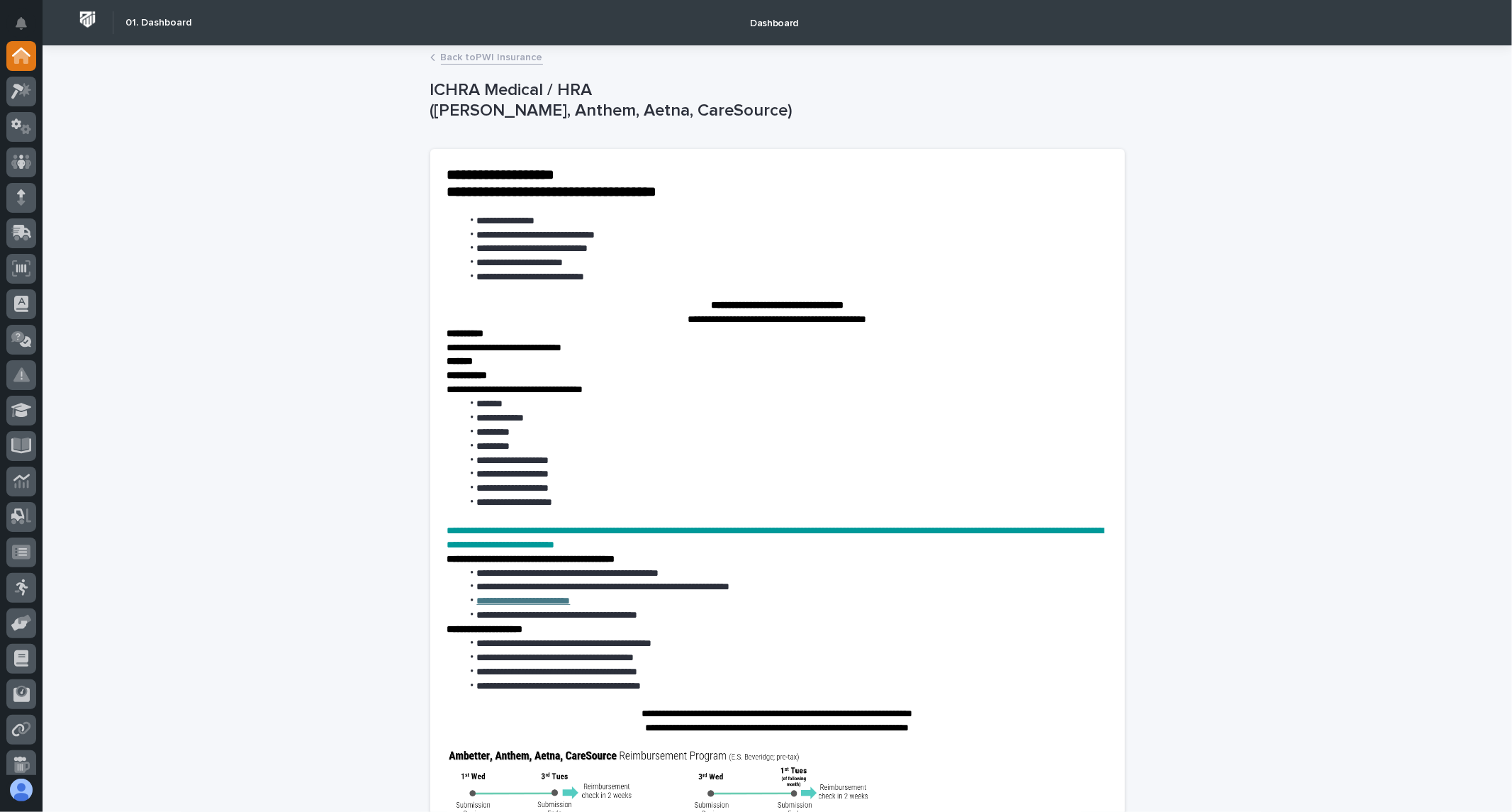
click at [490, 60] on link "Back to PWI Insurance" at bounding box center [491, 57] width 102 height 16
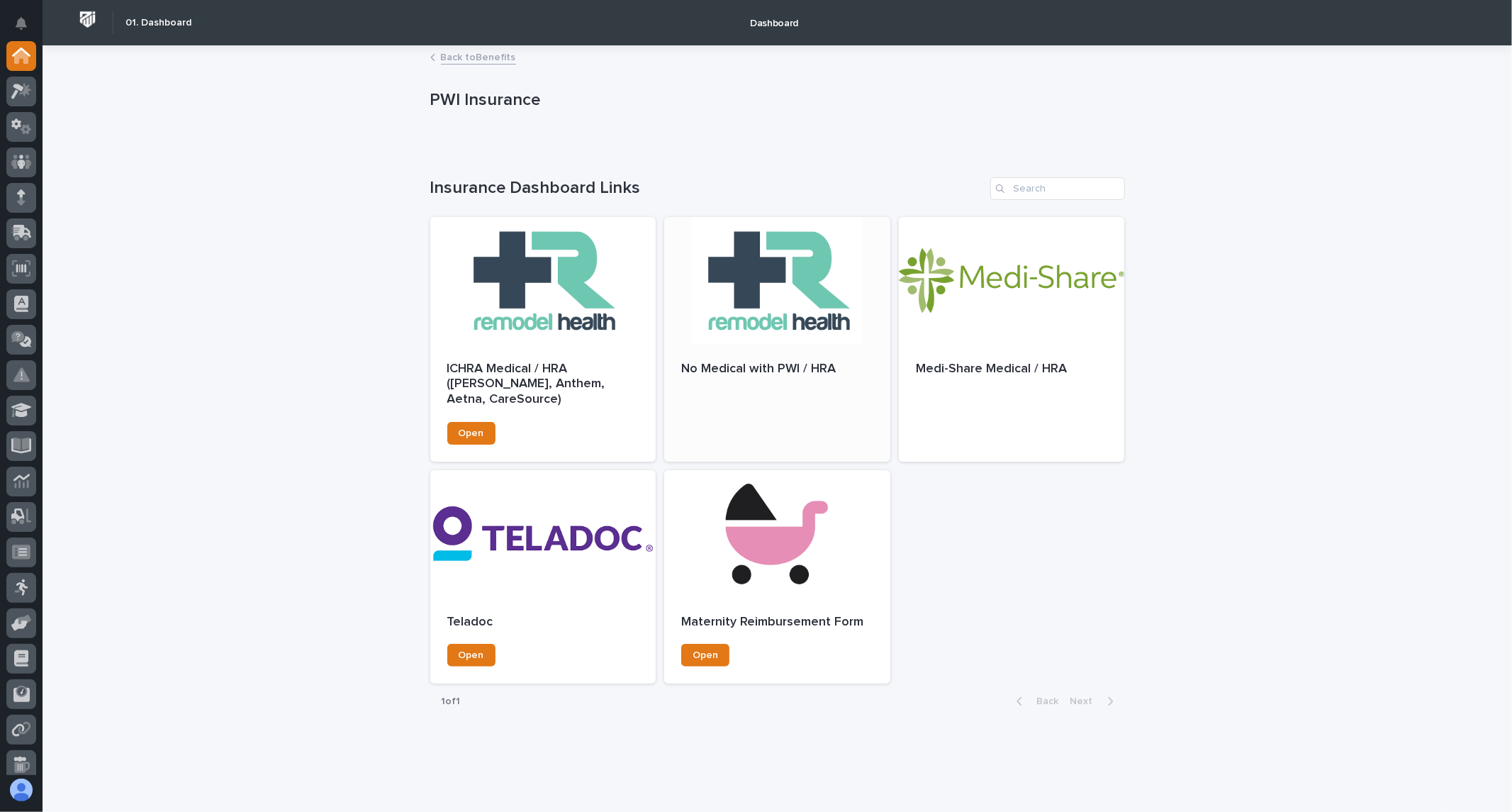
click at [769, 261] on div at bounding box center [777, 281] width 226 height 128
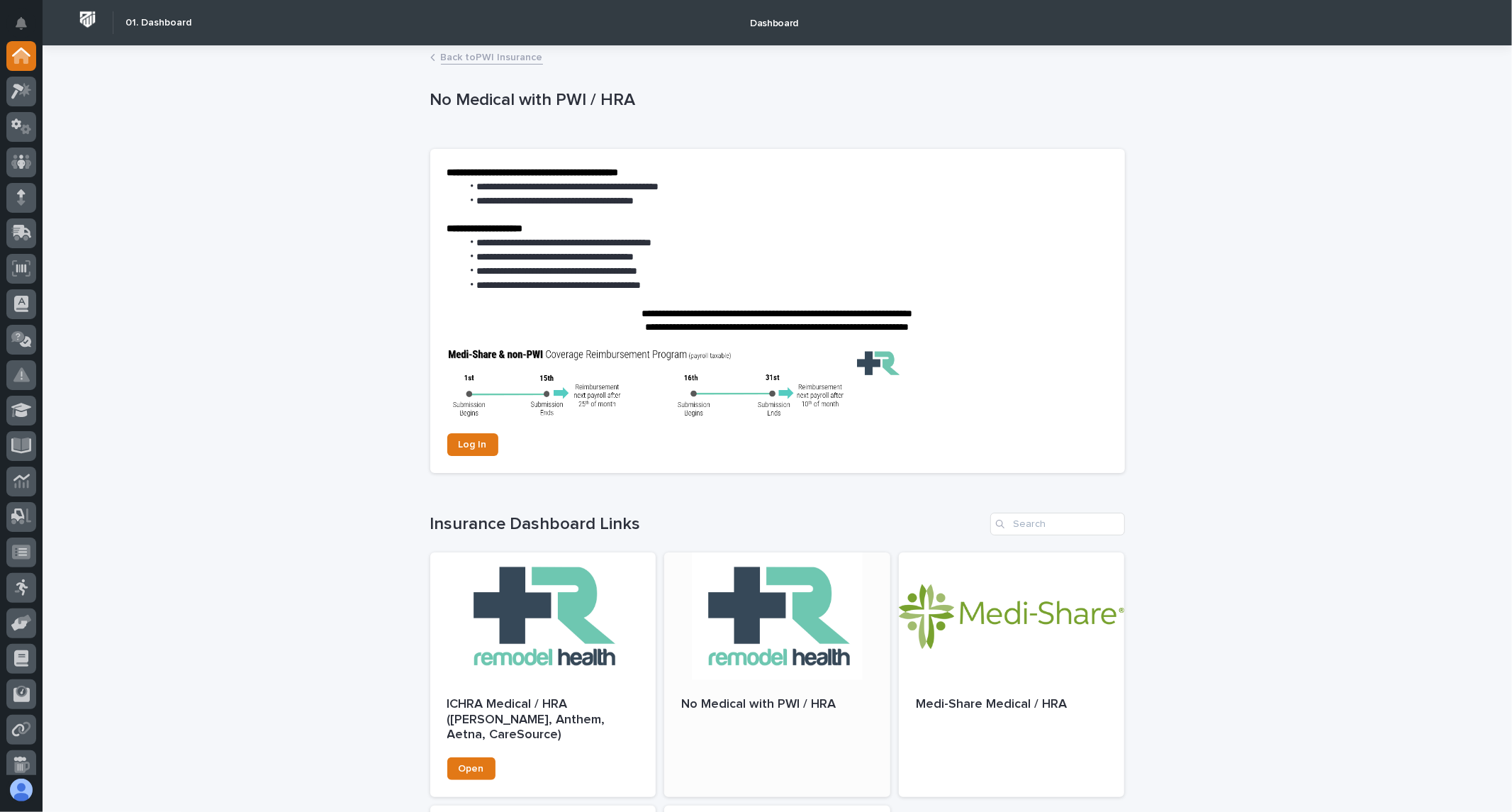
click at [771, 669] on div at bounding box center [777, 616] width 226 height 128
click at [468, 447] on span "Log In" at bounding box center [473, 445] width 29 height 10
click at [571, 59] on link "Back to No Medical with PWI / HRA" at bounding box center [520, 57] width 160 height 16
click at [484, 60] on link "Back to PWI Insurance" at bounding box center [491, 57] width 102 height 16
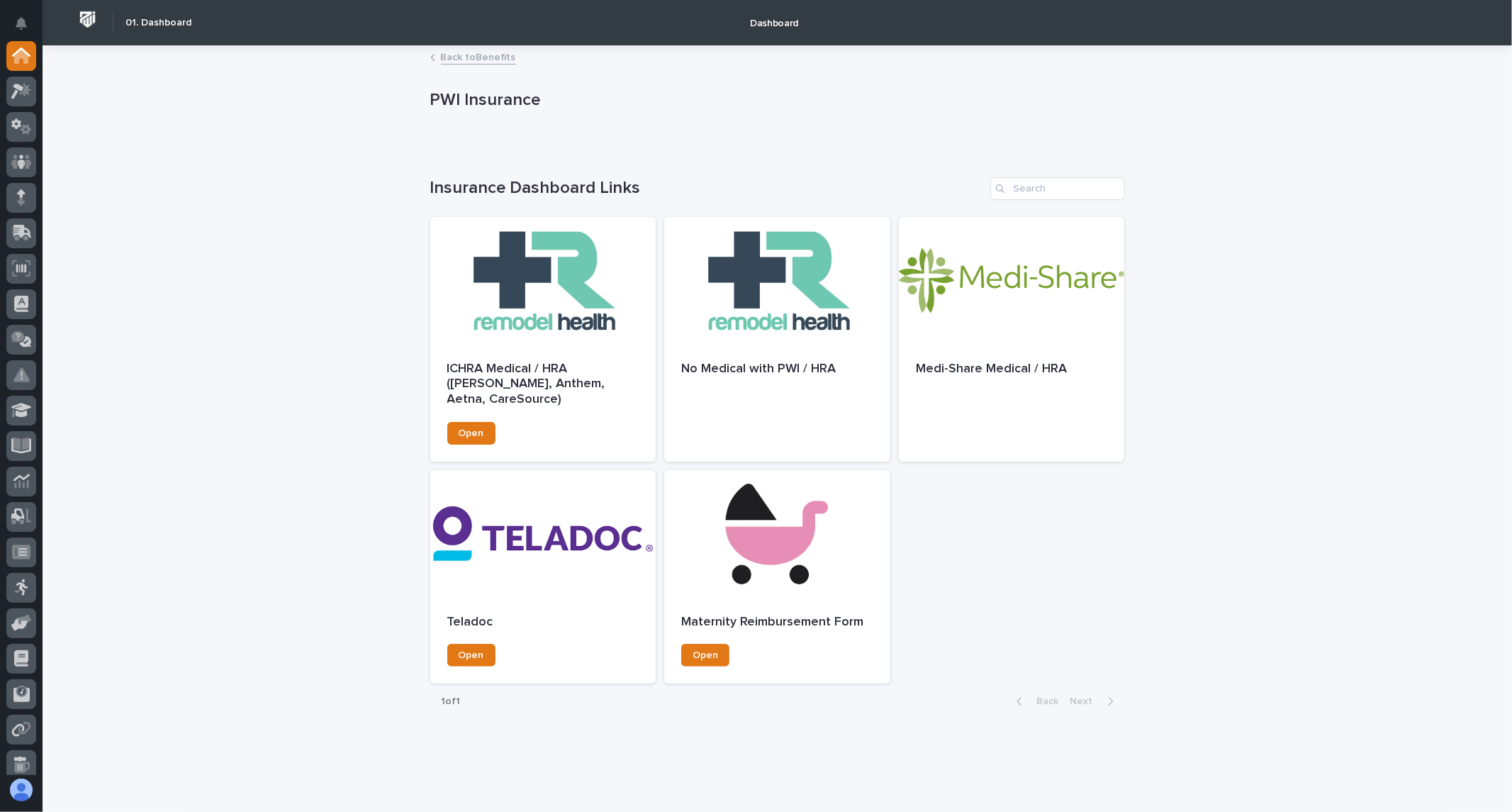
click at [491, 61] on link "Back to Benefits" at bounding box center [478, 57] width 75 height 16
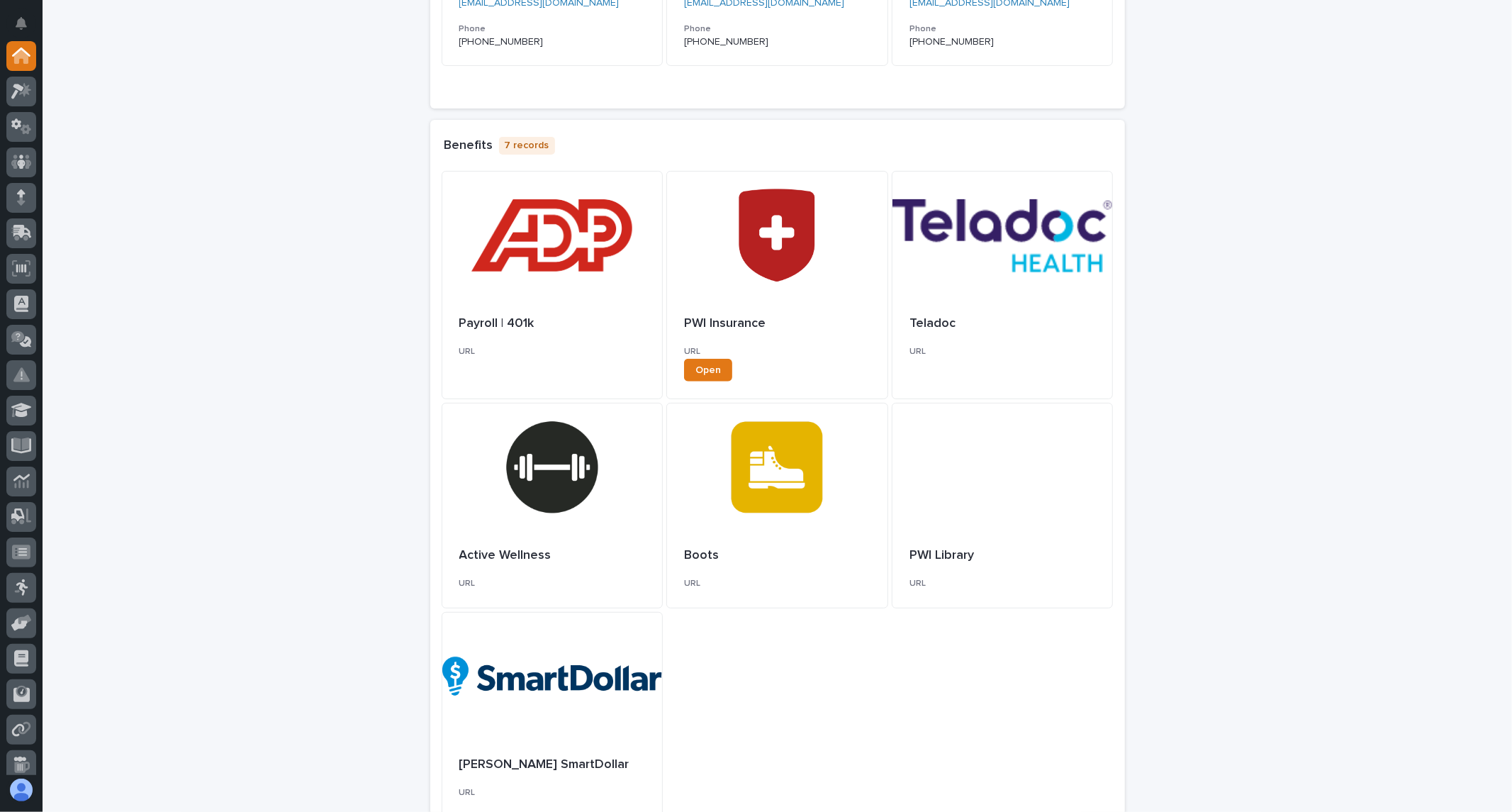
scroll to position [355, 0]
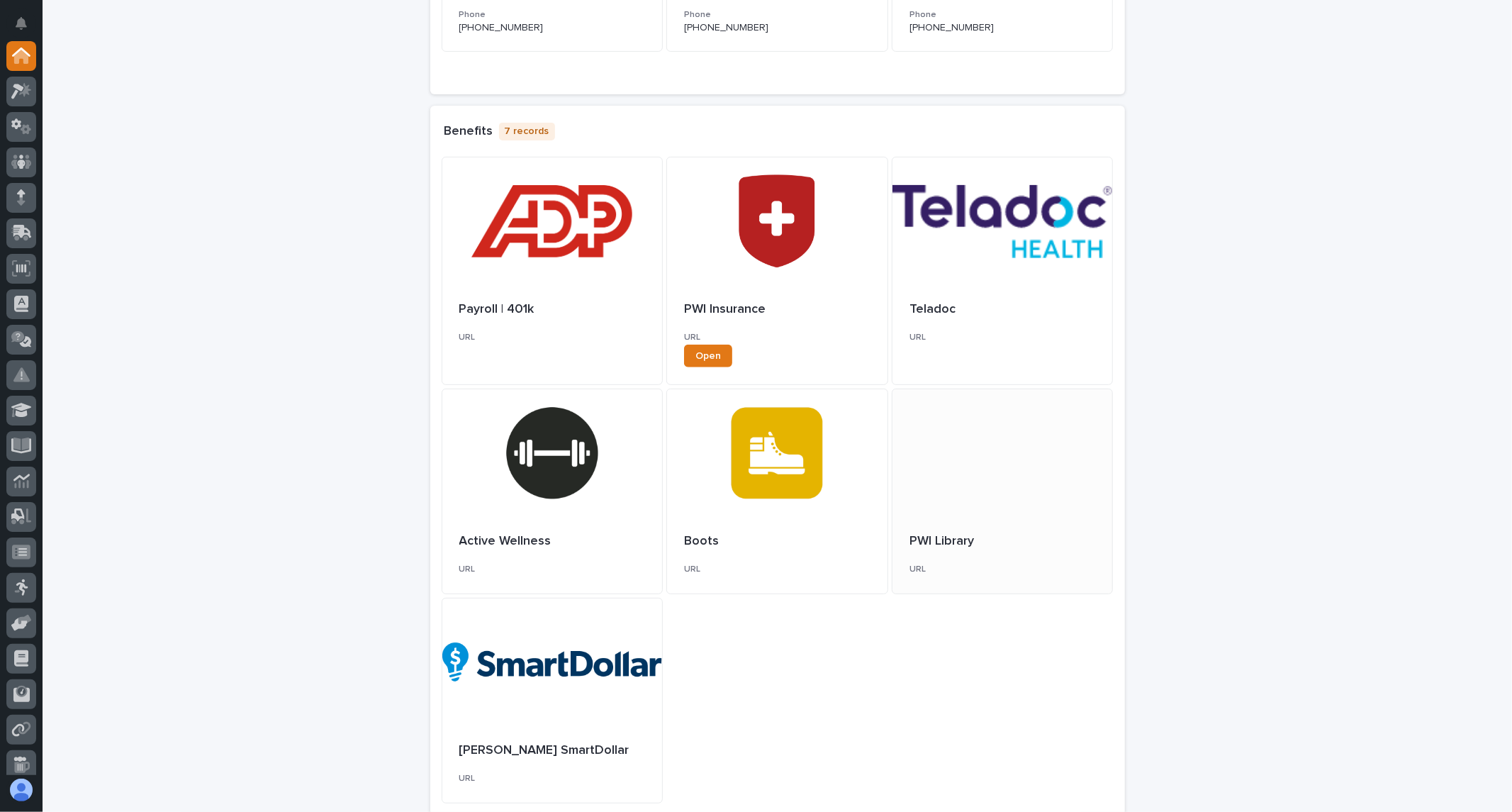
click at [980, 468] on div at bounding box center [1003, 453] width 220 height 128
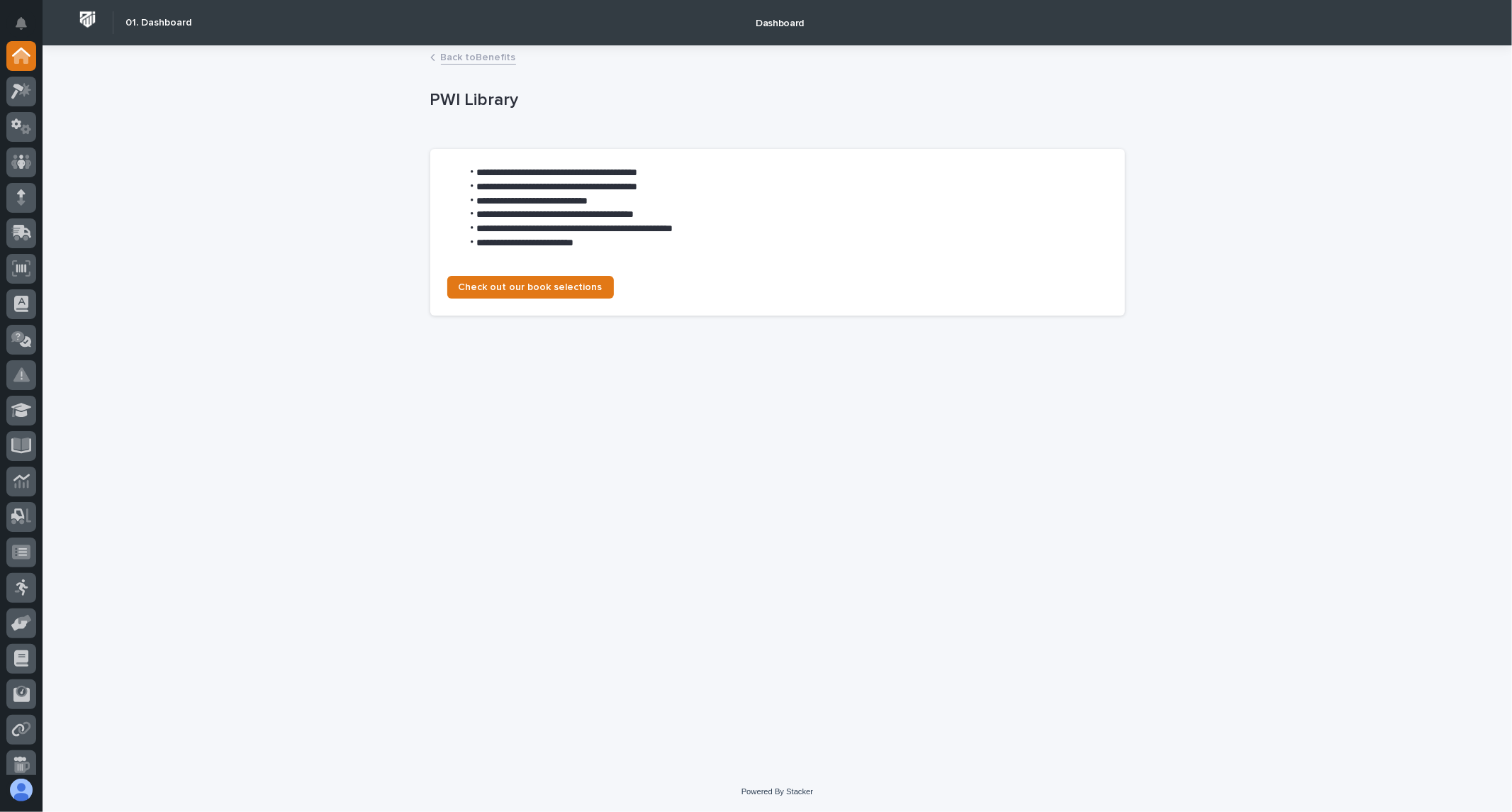
click at [1509, 505] on div "**********" at bounding box center [777, 409] width 1469 height 725
click at [479, 61] on link "Back to Benefits" at bounding box center [478, 57] width 75 height 16
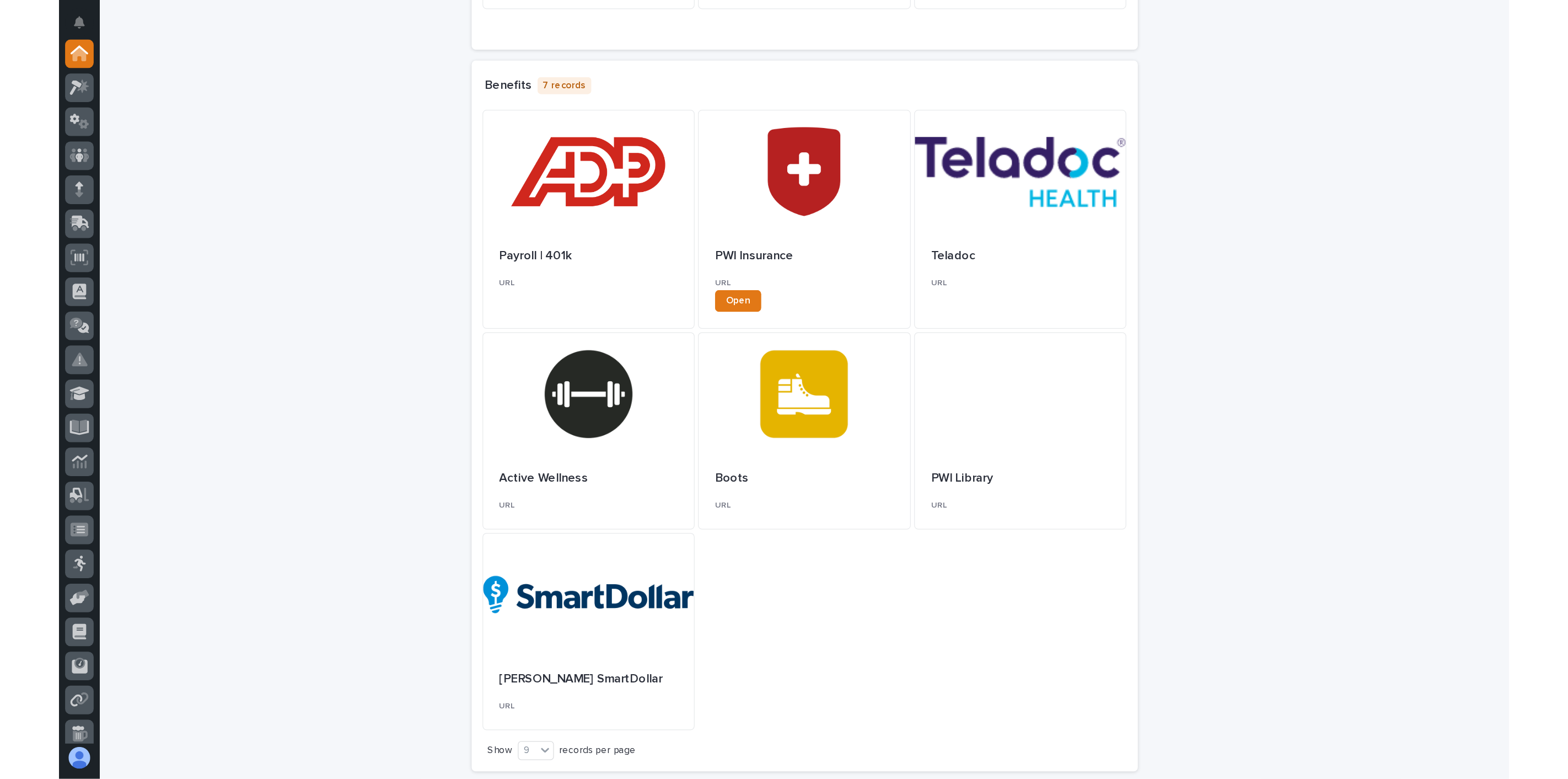
scroll to position [314, 0]
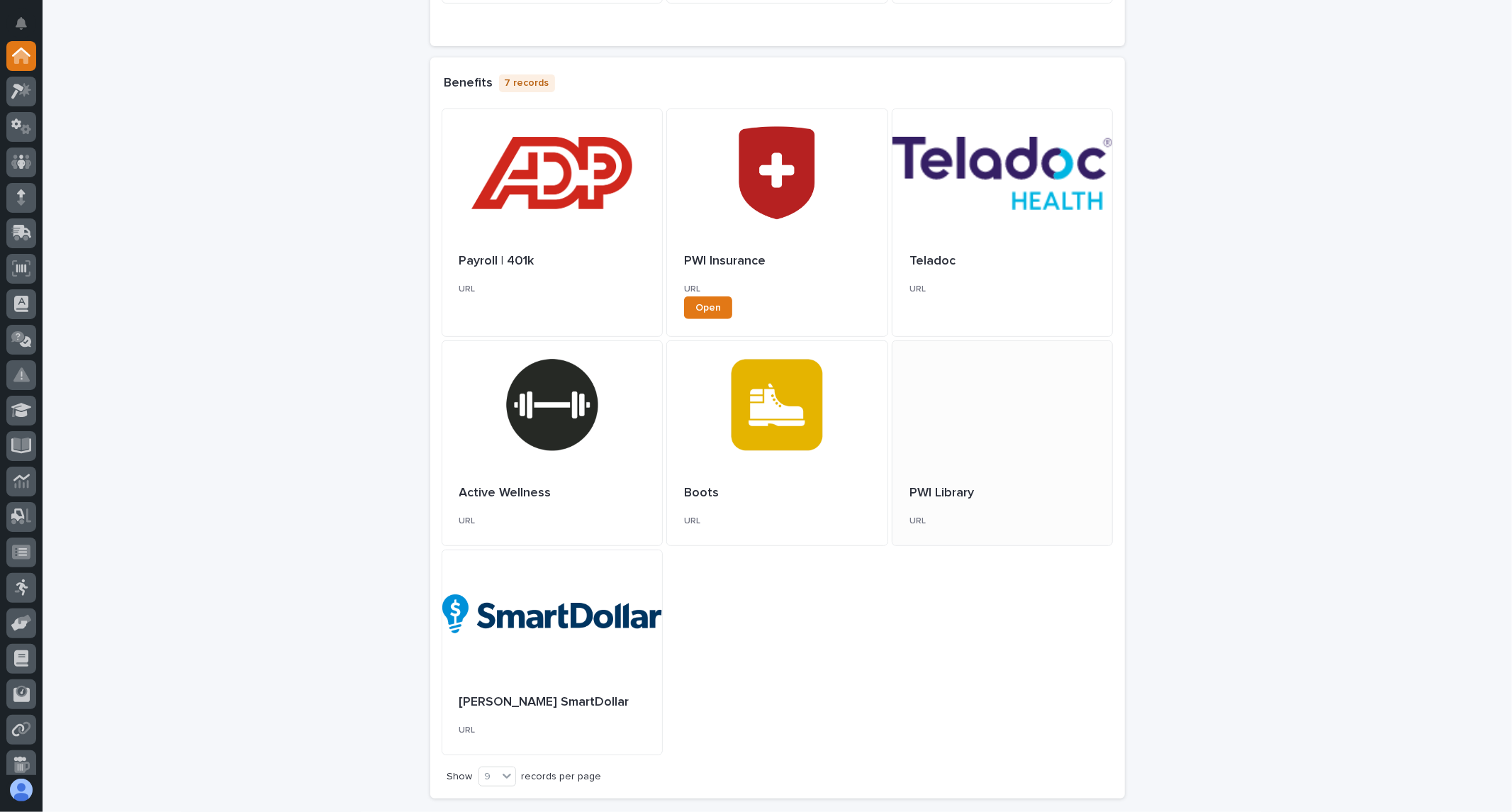
click at [1007, 419] on div at bounding box center [1003, 405] width 220 height 128
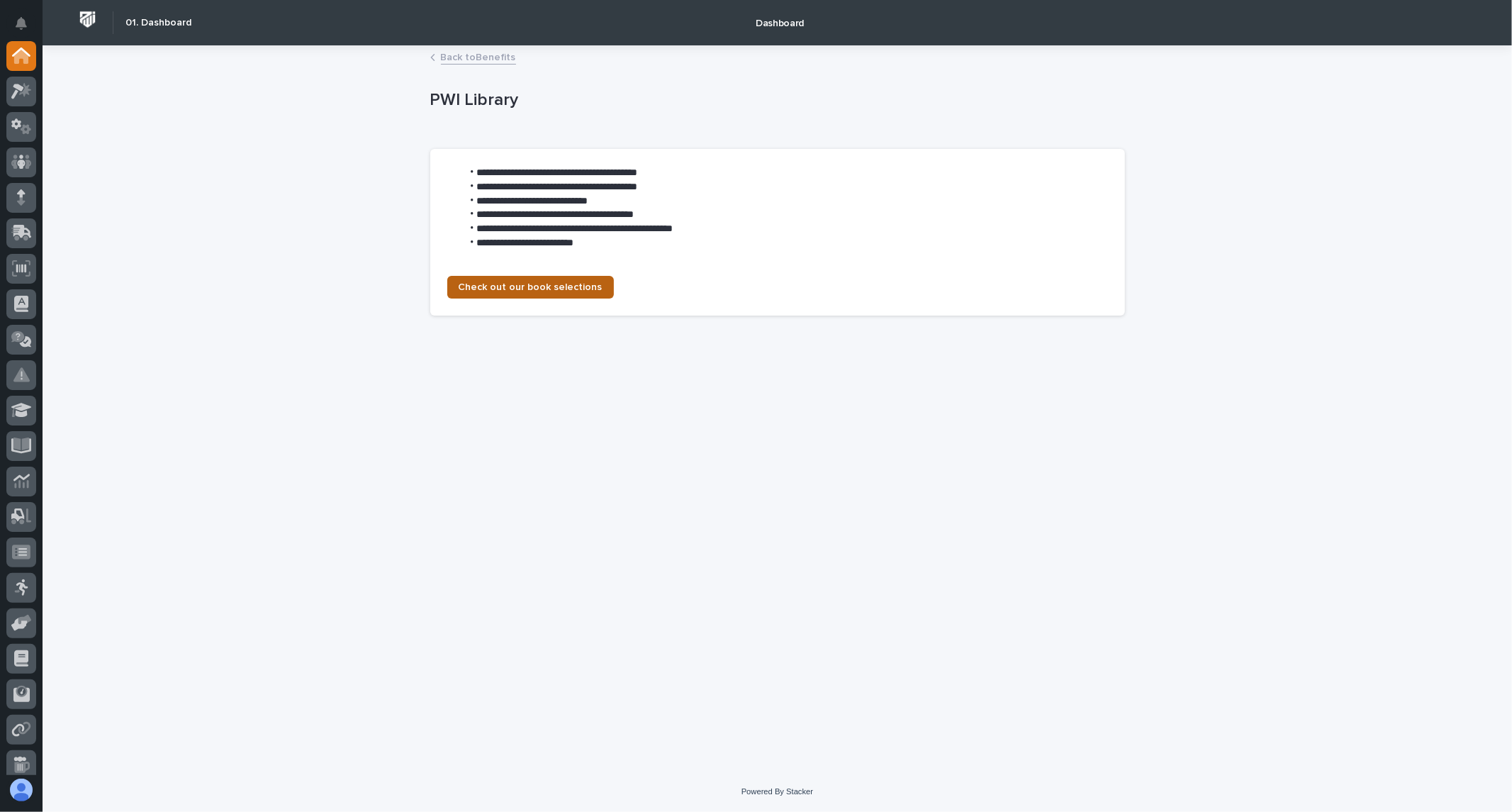
click at [524, 286] on span "Check out our book selections" at bounding box center [531, 287] width 144 height 10
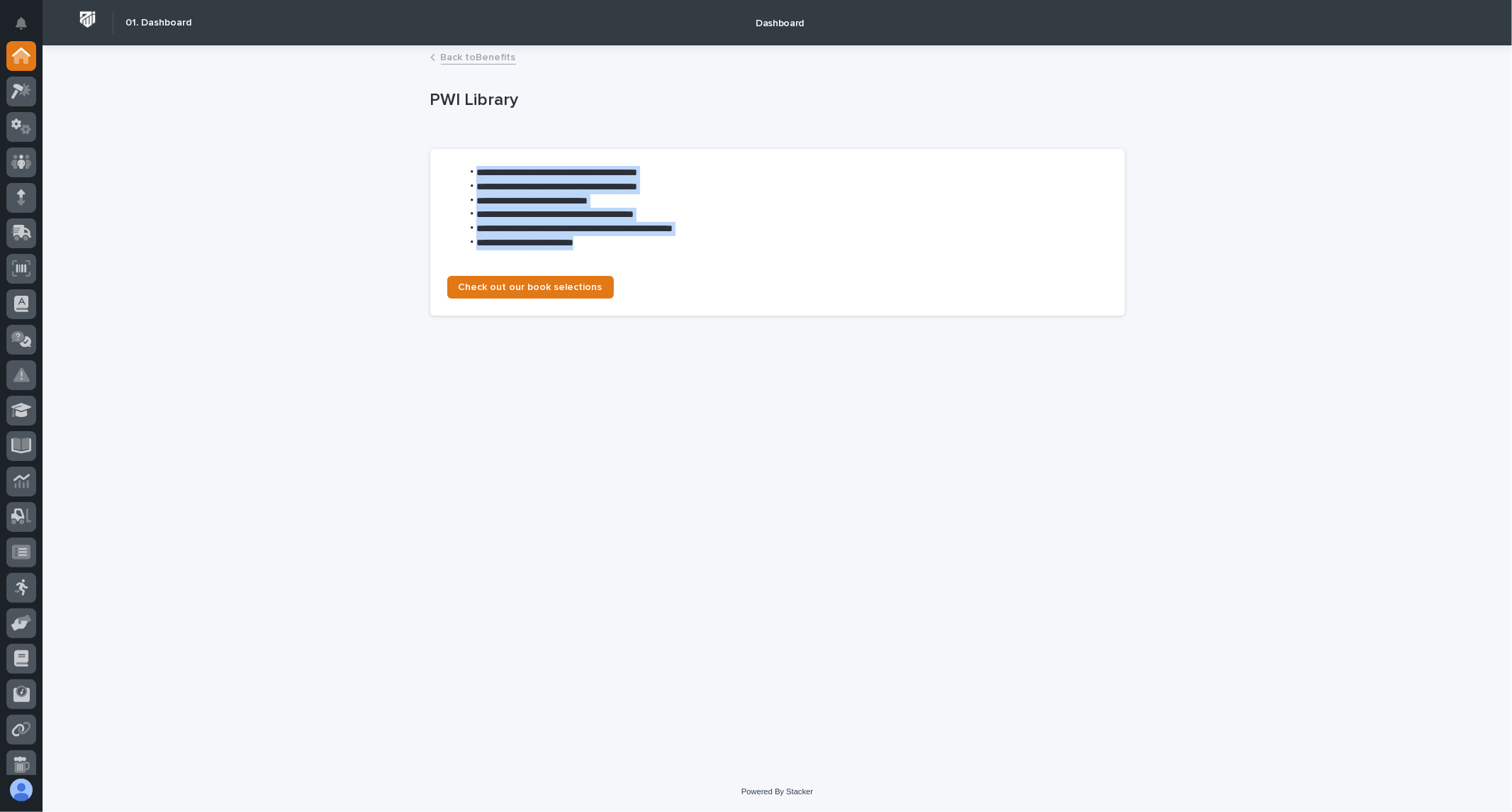
drag, startPoint x: 615, startPoint y: 245, endPoint x: 459, endPoint y: 166, distance: 174.9
click at [459, 166] on ul "**********" at bounding box center [777, 208] width 661 height 84
click at [491, 52] on link "Back to Benefits" at bounding box center [478, 57] width 75 height 16
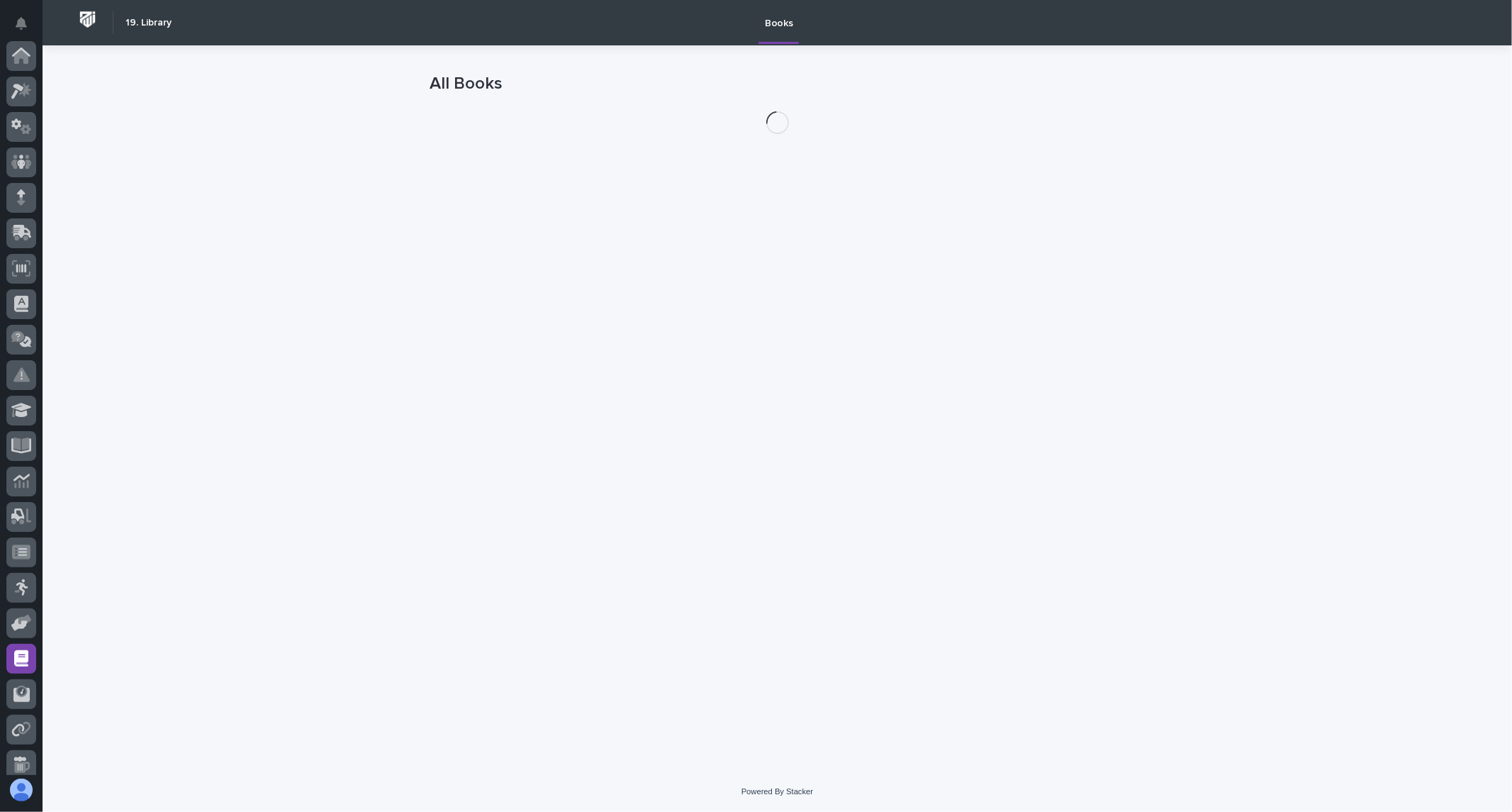
scroll to position [116, 0]
